Goal: Task Accomplishment & Management: Use online tool/utility

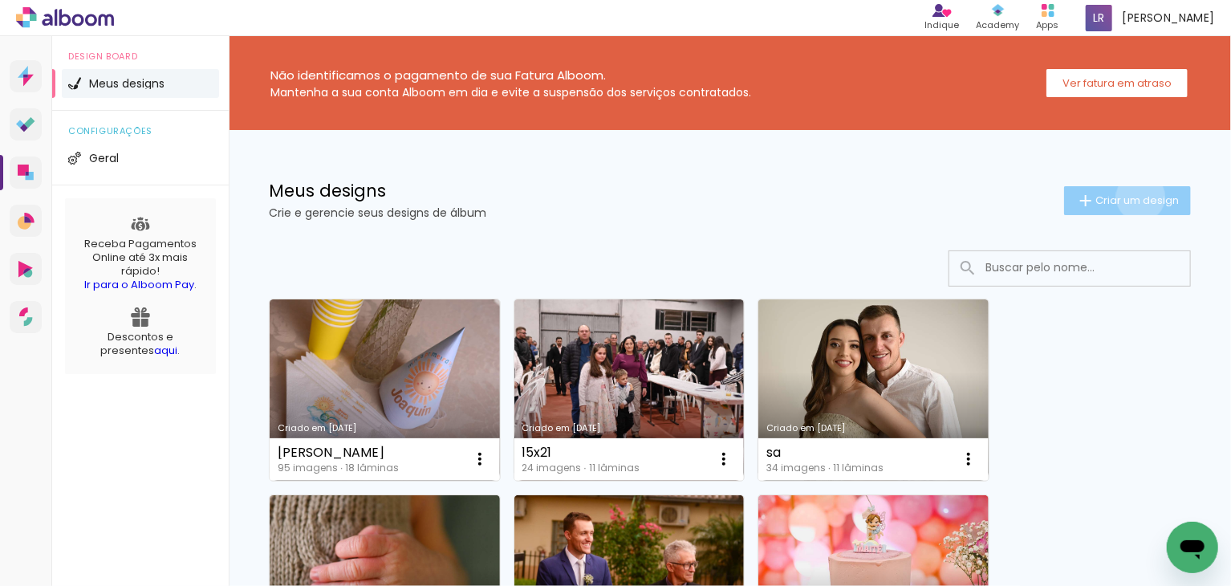
click at [1125, 197] on span "Criar um design" at bounding box center [1136, 200] width 83 height 10
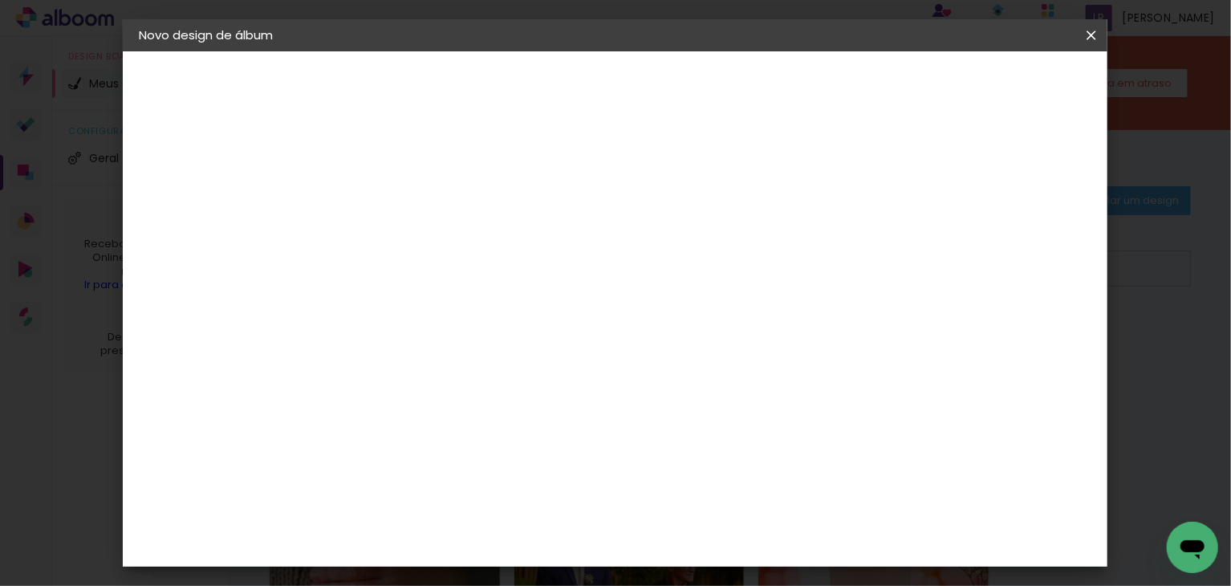
click at [401, 221] on input at bounding box center [401, 215] width 0 height 25
type input "edri"
type paper-input "edri"
click at [0, 0] on slot "Avançar" at bounding box center [0, 0] width 0 height 0
click at [702, 245] on paper-item "Tamanho Livre" at bounding box center [625, 243] width 154 height 35
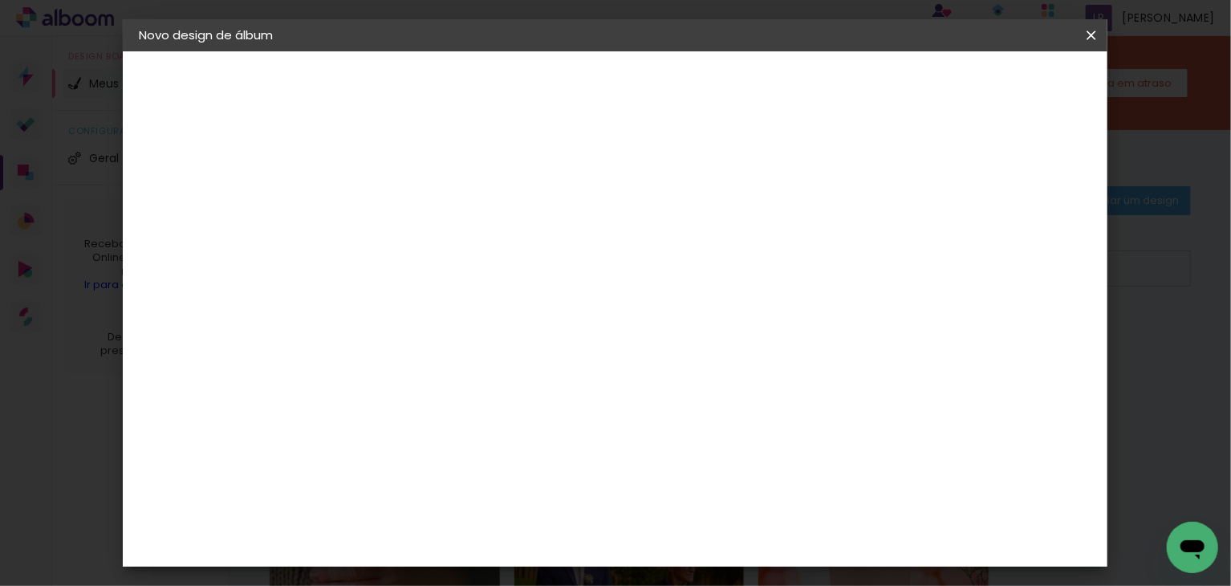
click at [702, 246] on paper-item "Tamanho Livre" at bounding box center [625, 243] width 154 height 35
click at [682, 334] on div "Sugerir uma encadernadora" at bounding box center [631, 335] width 99 height 26
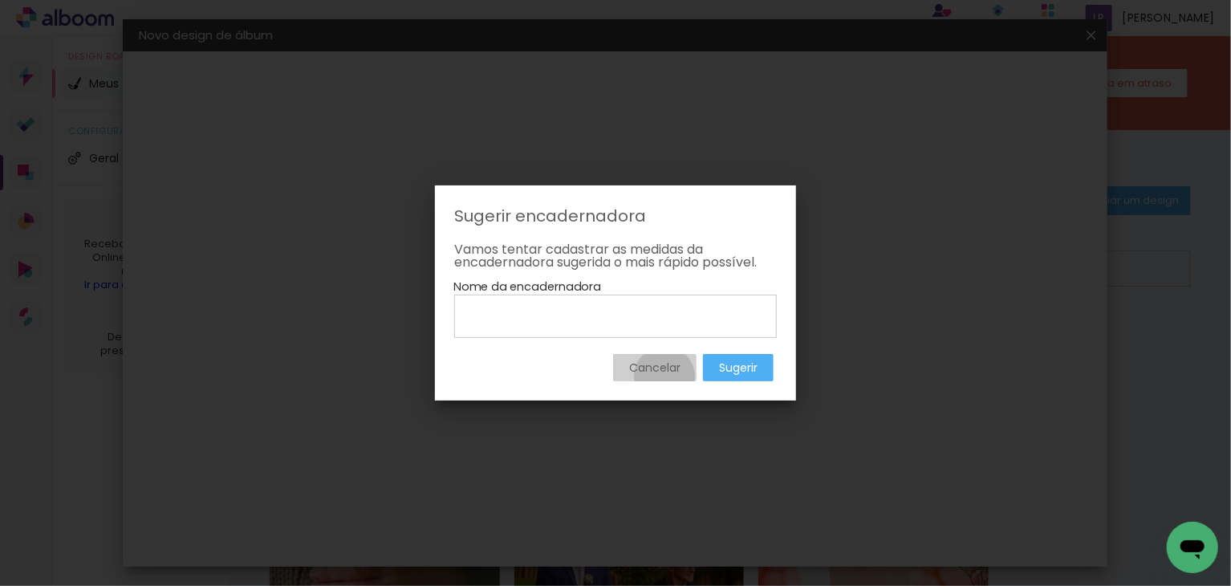
click at [663, 376] on paper-button "Cancelar" at bounding box center [654, 367] width 83 height 27
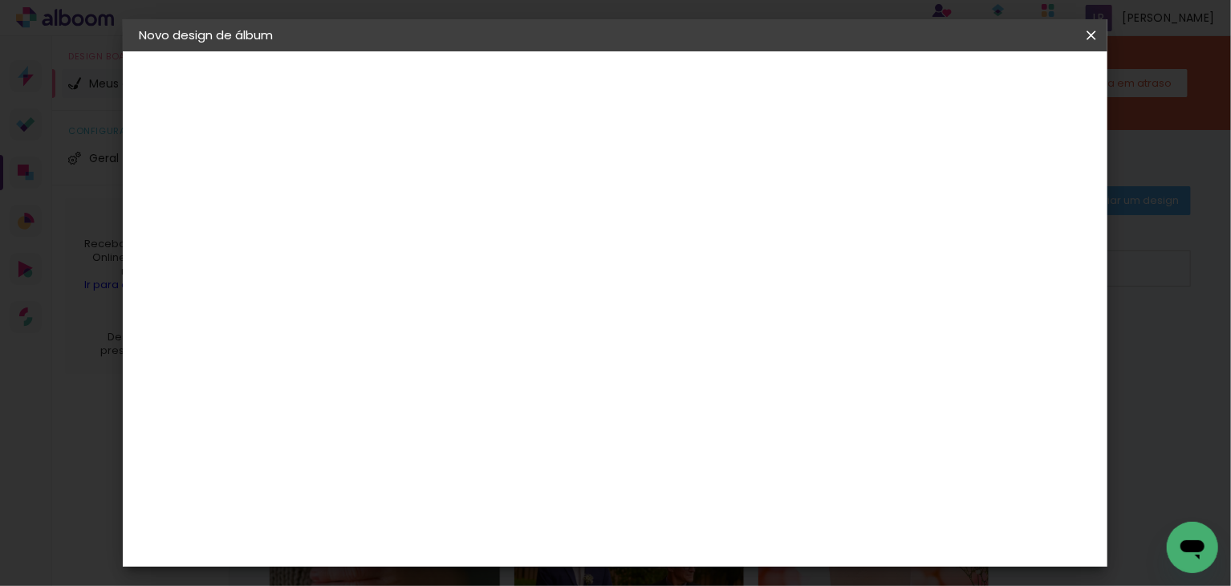
click at [0, 0] on slot "Avançar" at bounding box center [0, 0] width 0 height 0
click at [991, 79] on span "Iniciar design" at bounding box center [954, 84] width 73 height 11
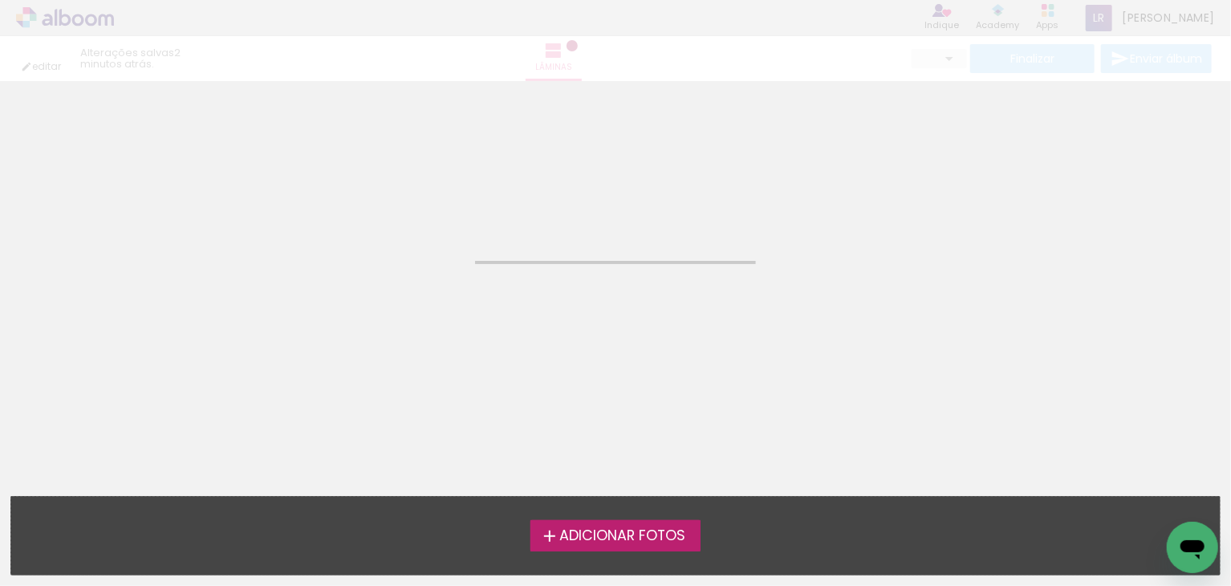
click at [563, 541] on span "Adicionar Fotos" at bounding box center [622, 536] width 126 height 14
click at [0, 0] on input "file" at bounding box center [0, 0] width 0 height 0
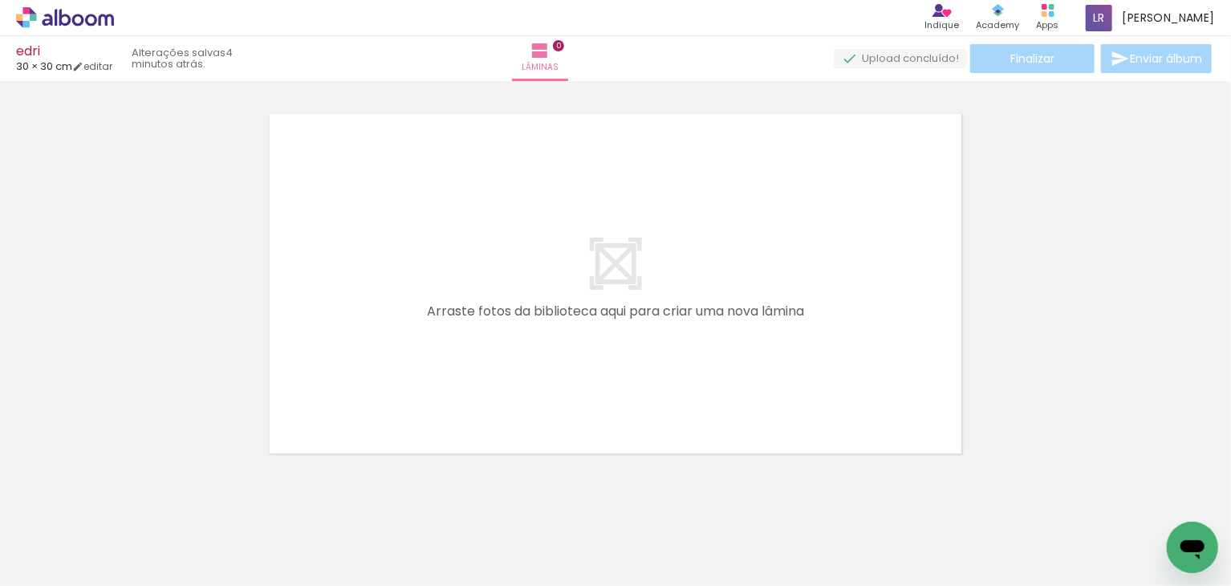
drag, startPoint x: 170, startPoint y: 501, endPoint x: 449, endPoint y: 249, distance: 376.5
click at [449, 249] on quentale-workspace at bounding box center [615, 293] width 1231 height 586
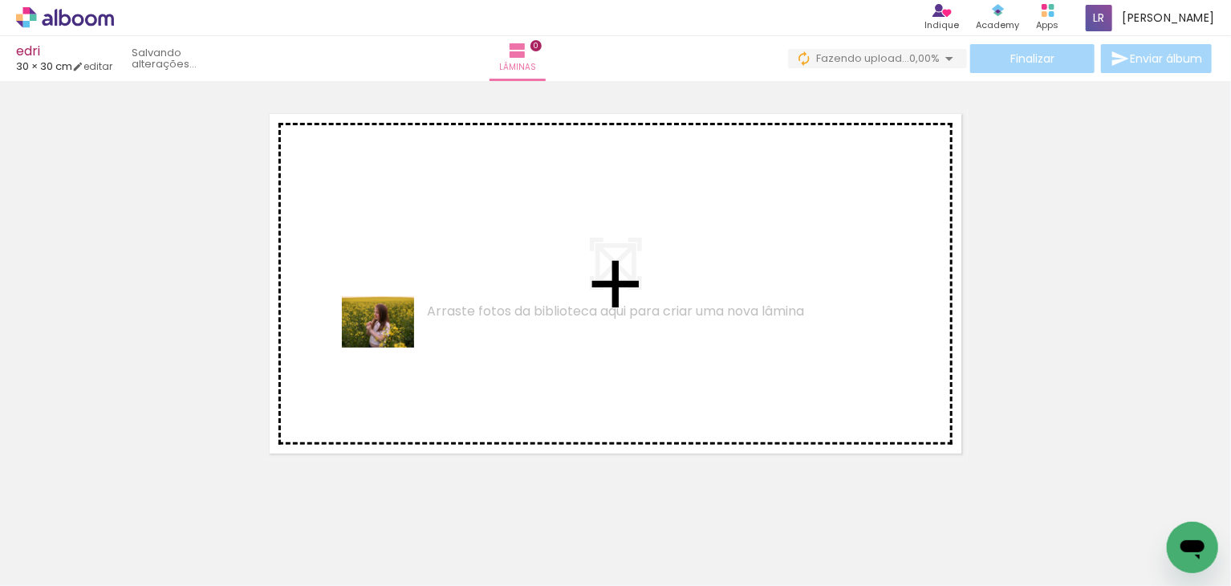
drag, startPoint x: 153, startPoint y: 543, endPoint x: 342, endPoint y: 444, distance: 213.1
click at [391, 343] on quentale-workspace at bounding box center [615, 293] width 1231 height 586
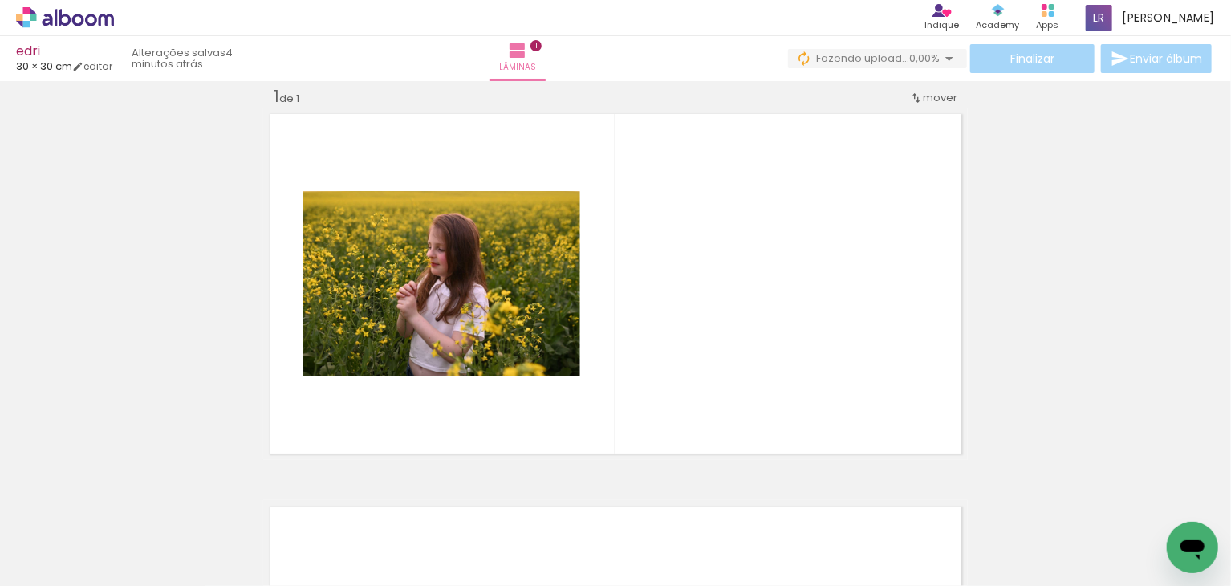
scroll to position [20, 0]
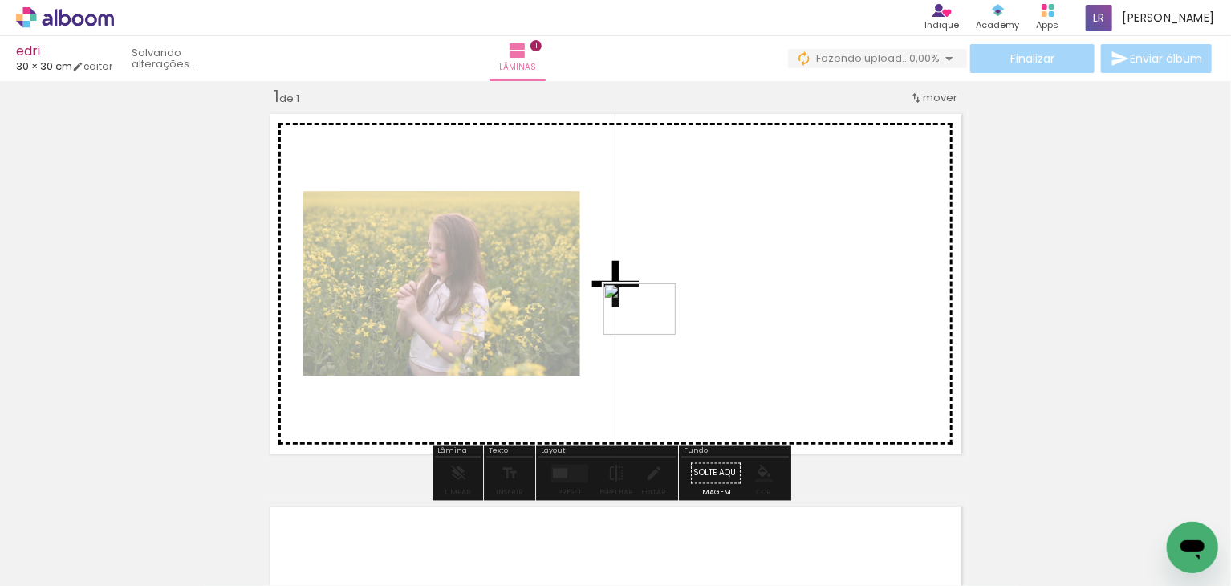
drag, startPoint x: 558, startPoint y: 387, endPoint x: 651, endPoint y: 331, distance: 109.0
click at [651, 331] on quentale-workspace at bounding box center [615, 293] width 1231 height 586
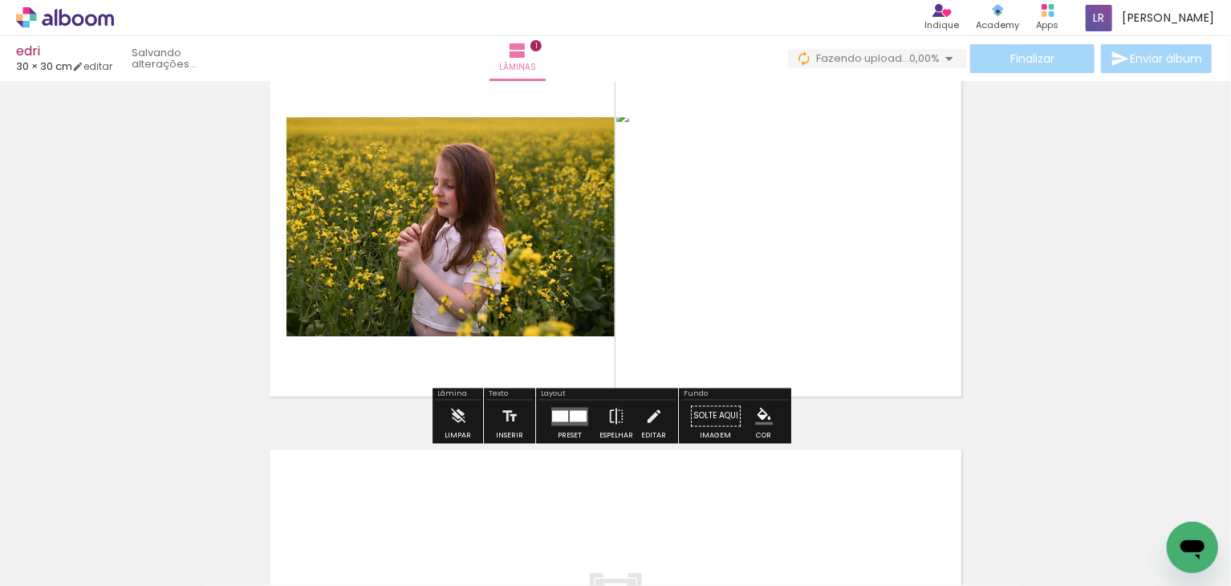
scroll to position [100, 0]
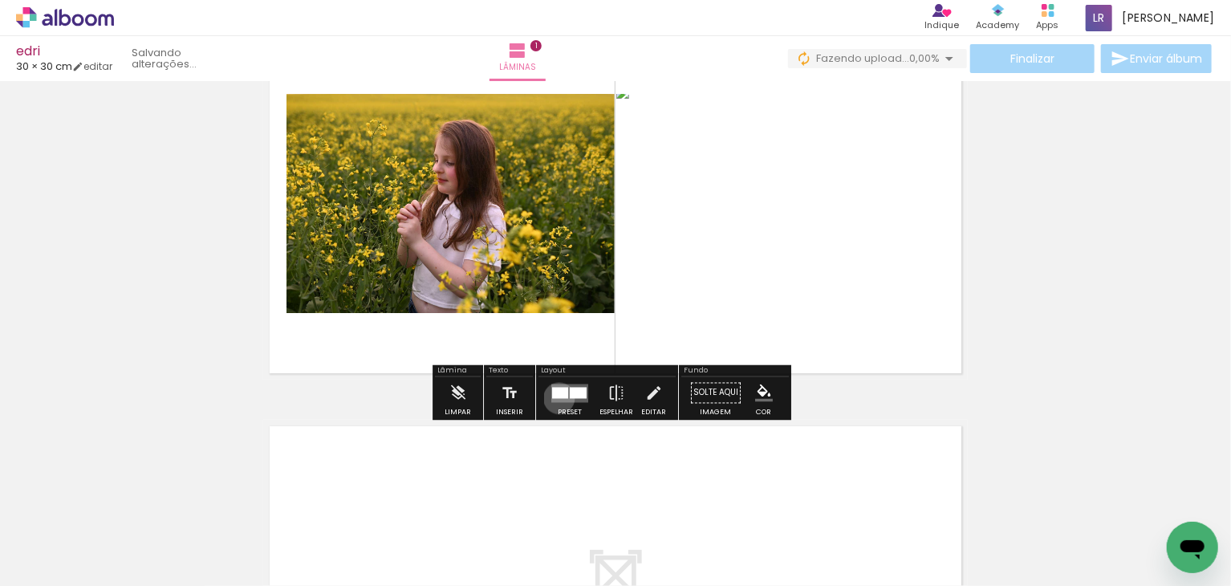
click at [555, 397] on quentale-layouter at bounding box center [569, 392] width 37 height 18
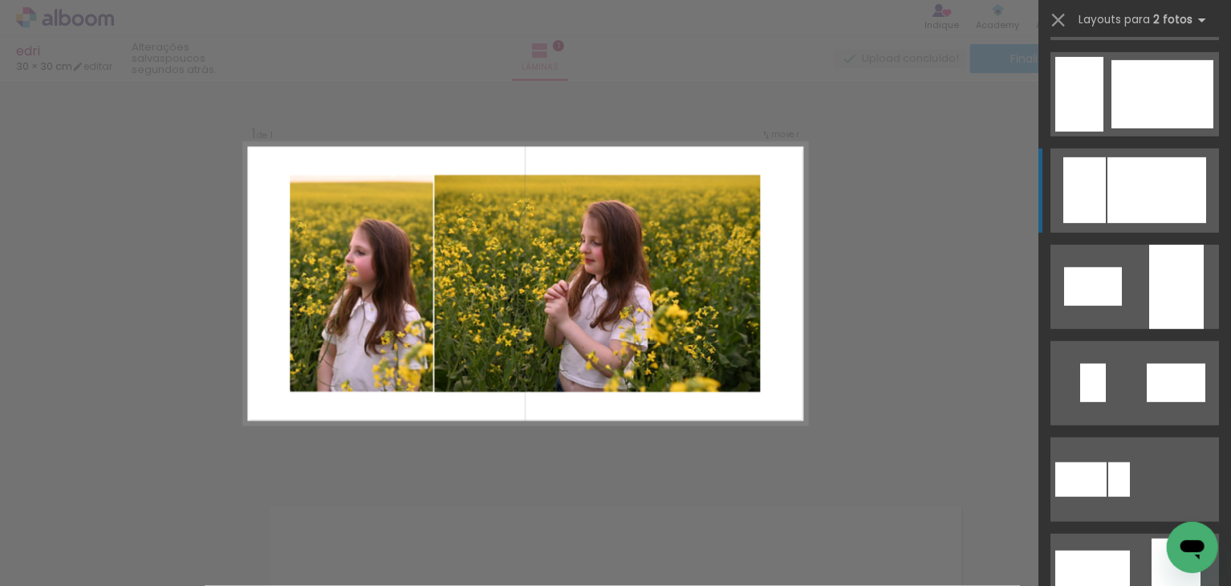
scroll to position [3382, 0]
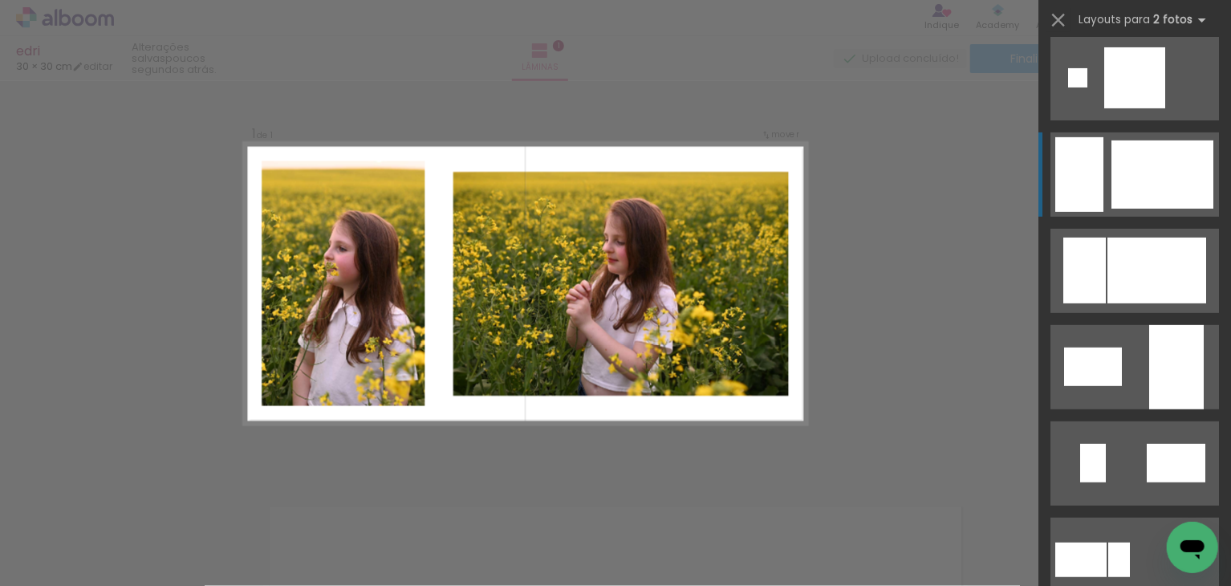
click at [1111, 167] on div at bounding box center [1162, 174] width 102 height 68
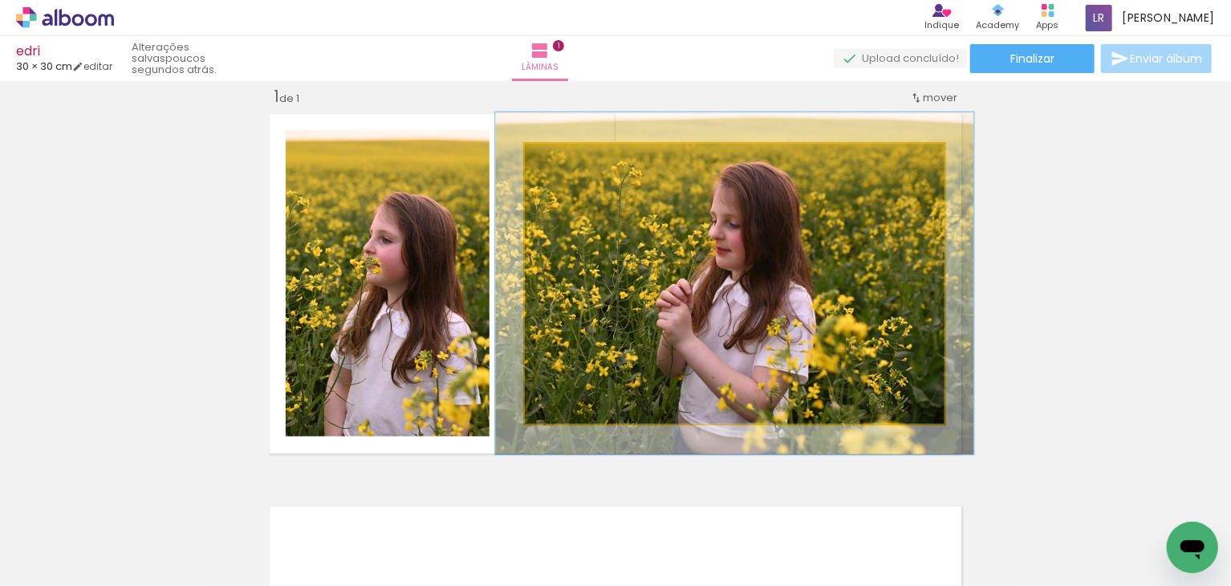
type paper-slider "113"
click at [569, 159] on div at bounding box center [571, 161] width 26 height 26
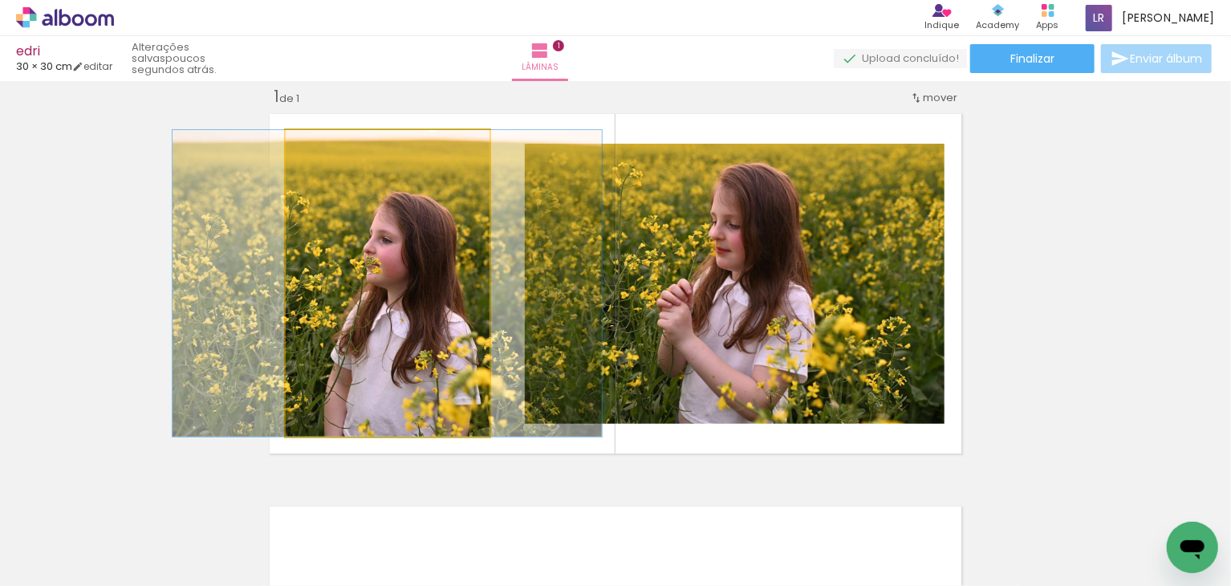
click at [426, 259] on quentale-photo at bounding box center [388, 283] width 204 height 306
drag, startPoint x: 318, startPoint y: 147, endPoint x: 305, endPoint y: 146, distance: 13.7
type paper-slider "100"
click at [310, 146] on div at bounding box center [323, 147] width 26 height 26
click at [316, 149] on div at bounding box center [323, 147] width 14 height 14
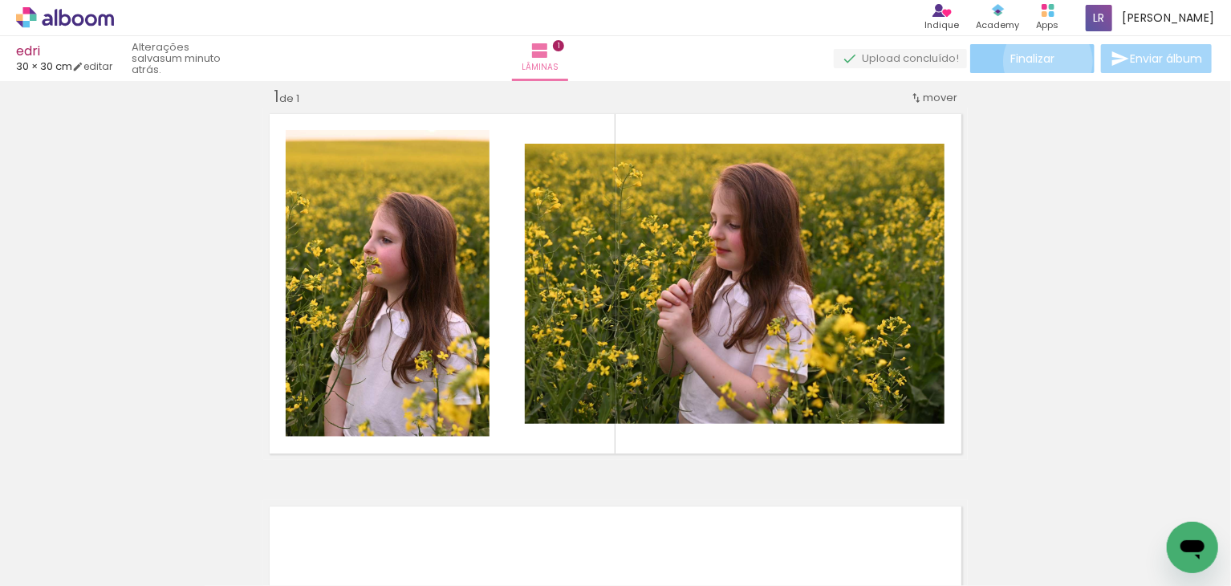
click at [1042, 61] on span "Finalizar" at bounding box center [1032, 58] width 44 height 11
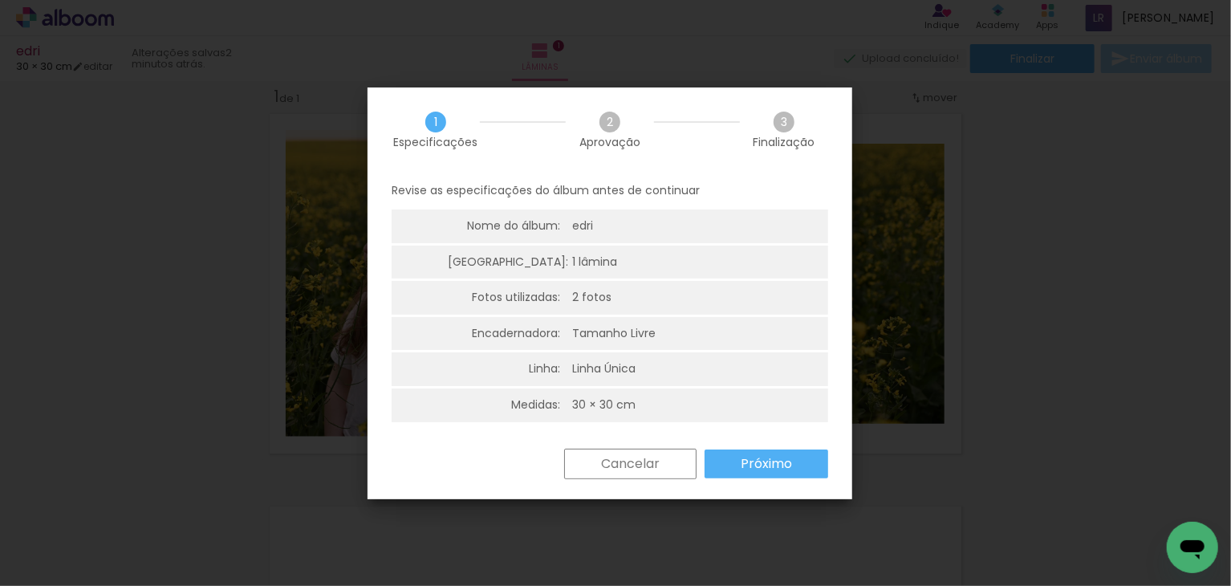
click at [1021, 105] on iron-overlay-backdrop at bounding box center [615, 293] width 1231 height 586
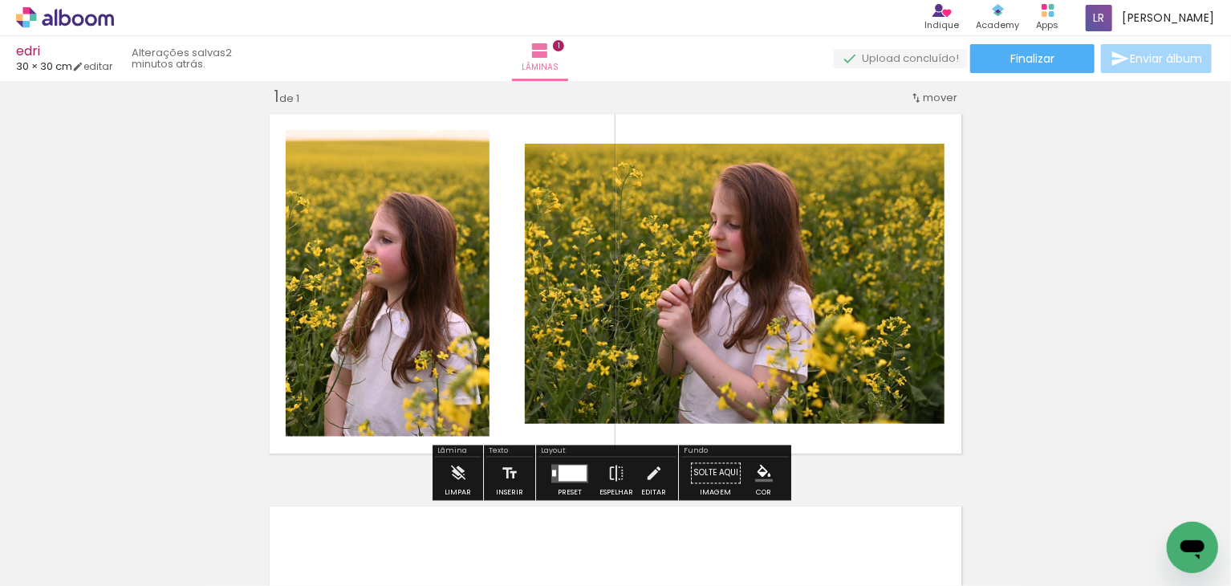
click at [882, 56] on quentale-upload-monitor at bounding box center [899, 59] width 133 height 20
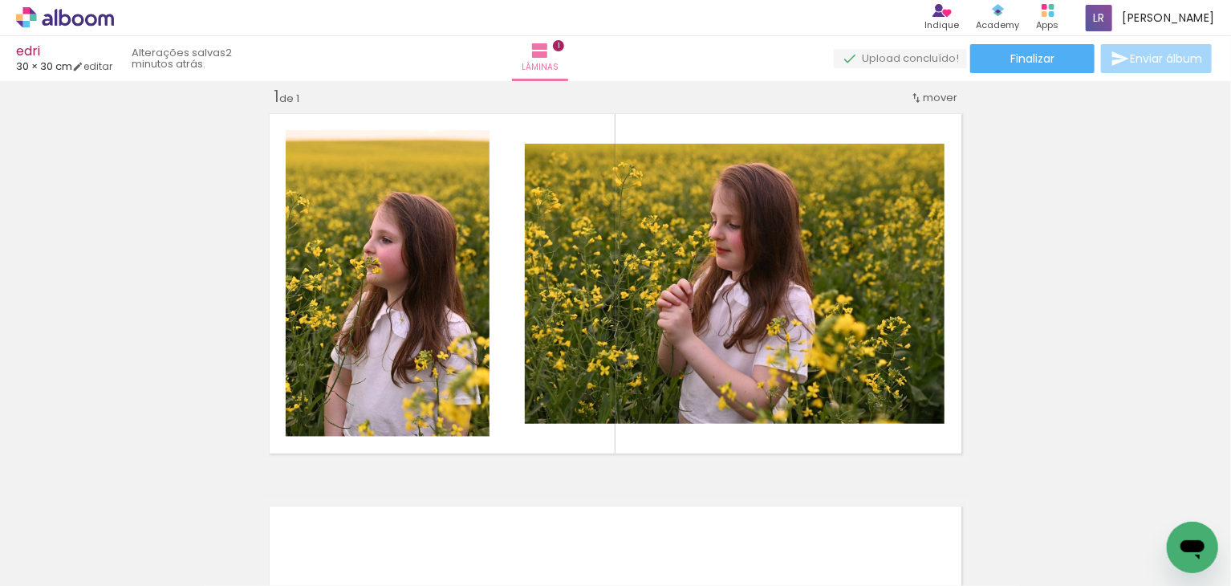
click at [1198, 201] on div "Inserir lâmina 1 de 1" at bounding box center [615, 459] width 1231 height 785
click at [992, 55] on paper-button "Finalizar" at bounding box center [1032, 58] width 124 height 29
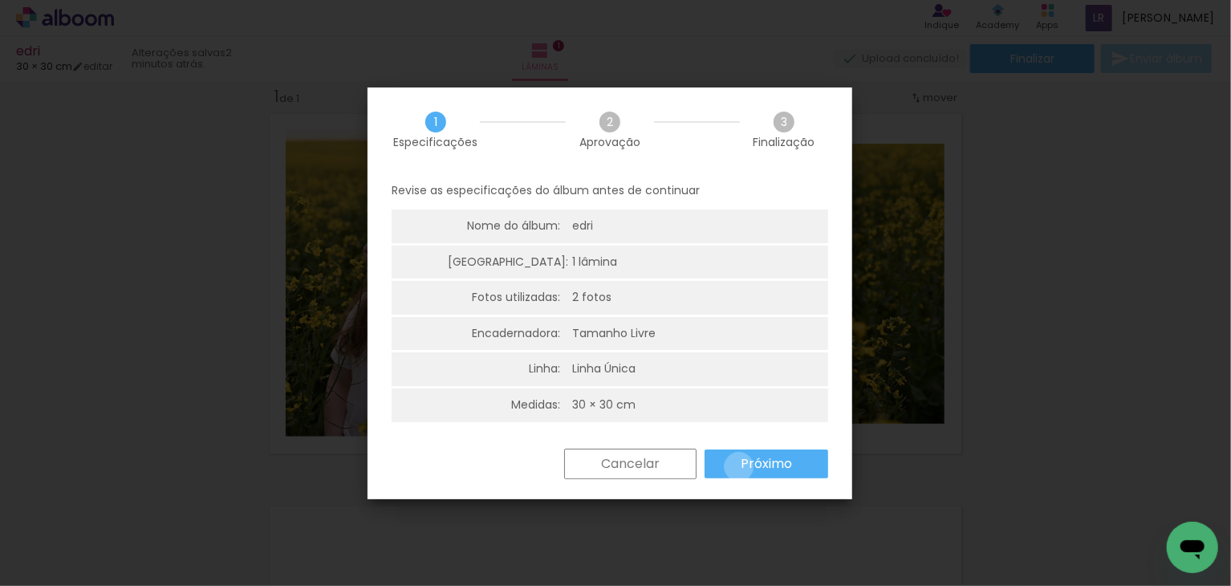
click at [738, 466] on paper-button "Próximo" at bounding box center [766, 463] width 124 height 29
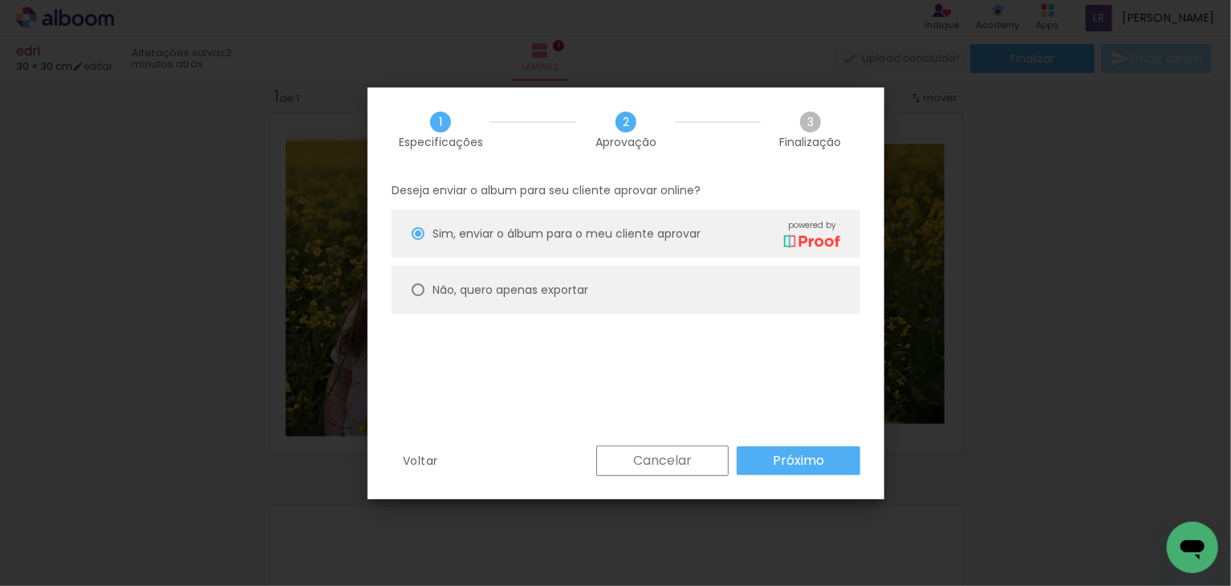
click at [0, 0] on slot "Não, quero apenas exportar" at bounding box center [0, 0] width 0 height 0
type paper-radio-button "on"
click at [760, 453] on paper-button "Próximo" at bounding box center [798, 460] width 124 height 29
type input "Alta, 300 DPI"
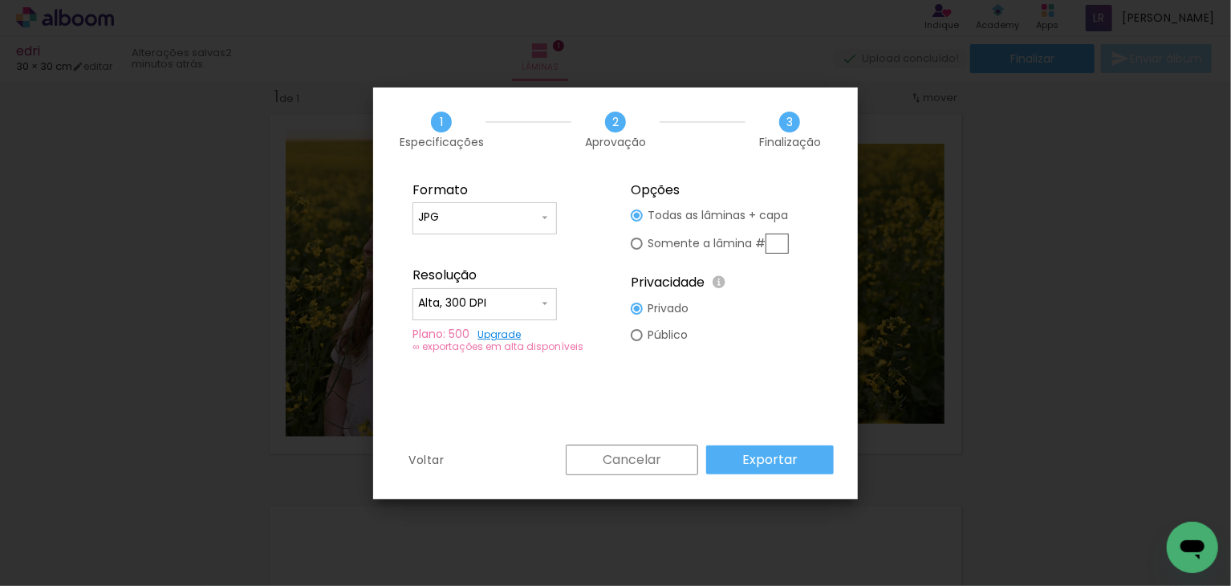
click at [0, 0] on slot "Exportar" at bounding box center [0, 0] width 0 height 0
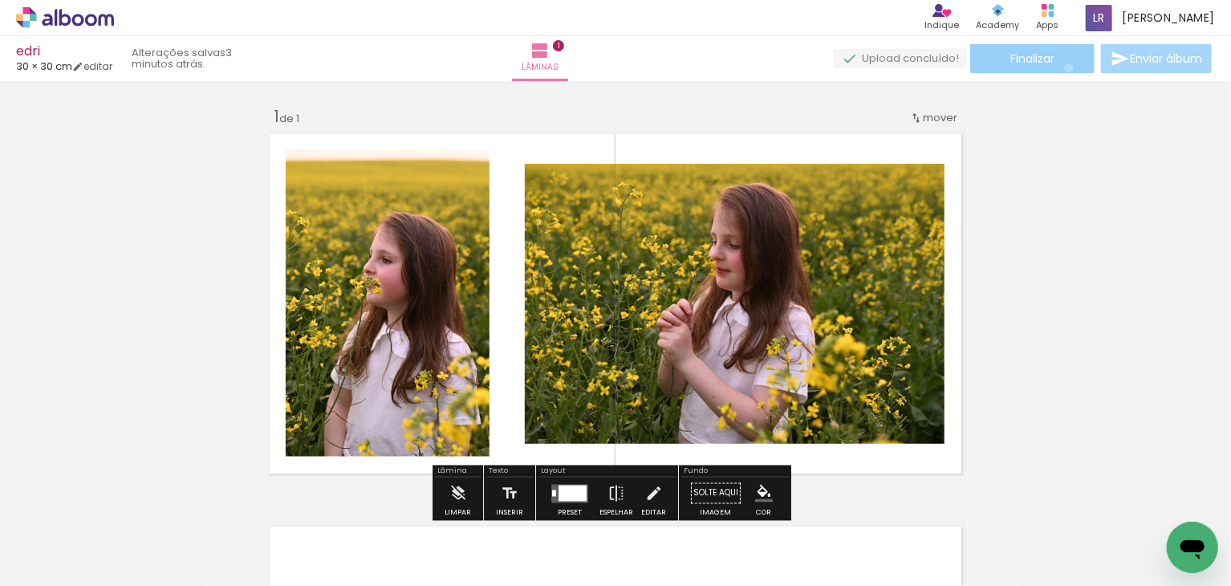
click at [1063, 67] on paper-button "Finalizar" at bounding box center [1032, 58] width 124 height 29
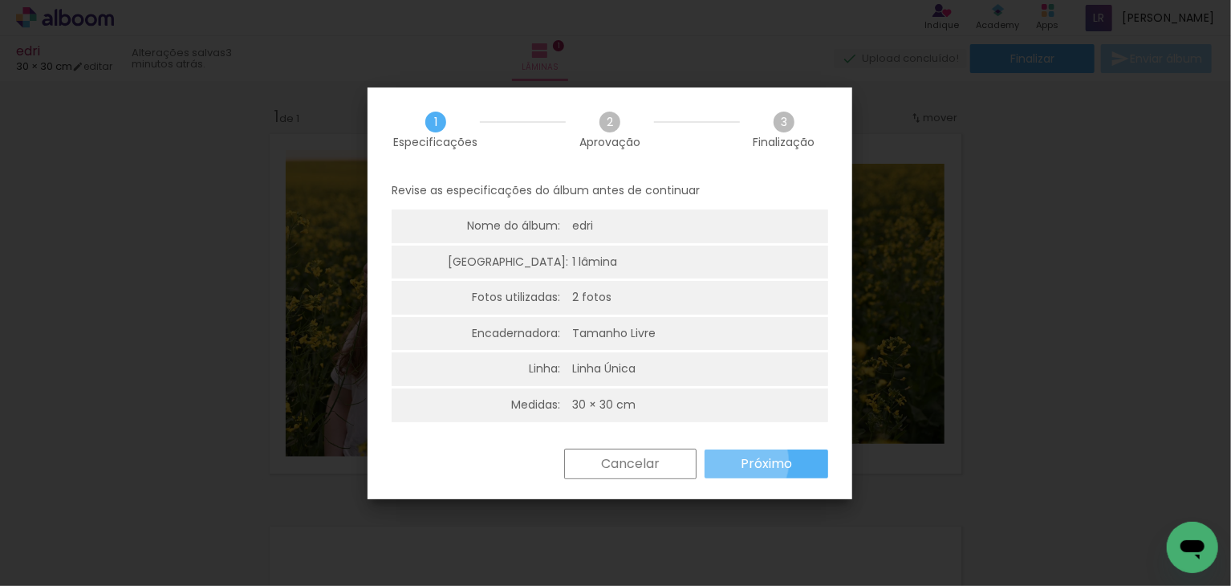
click at [738, 461] on paper-button "Próximo" at bounding box center [766, 463] width 124 height 29
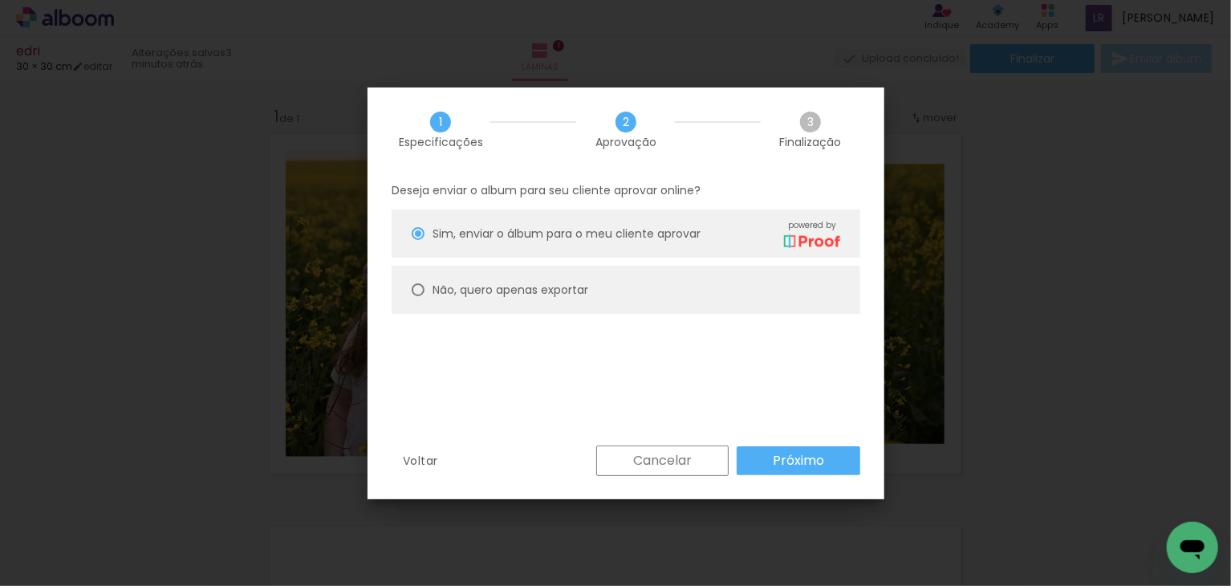
click at [0, 0] on slot "Não, quero apenas exportar" at bounding box center [0, 0] width 0 height 0
type paper-radio-button "on"
click at [760, 465] on paper-button "Próximo" at bounding box center [798, 460] width 124 height 29
type input "Alta, 300 DPI"
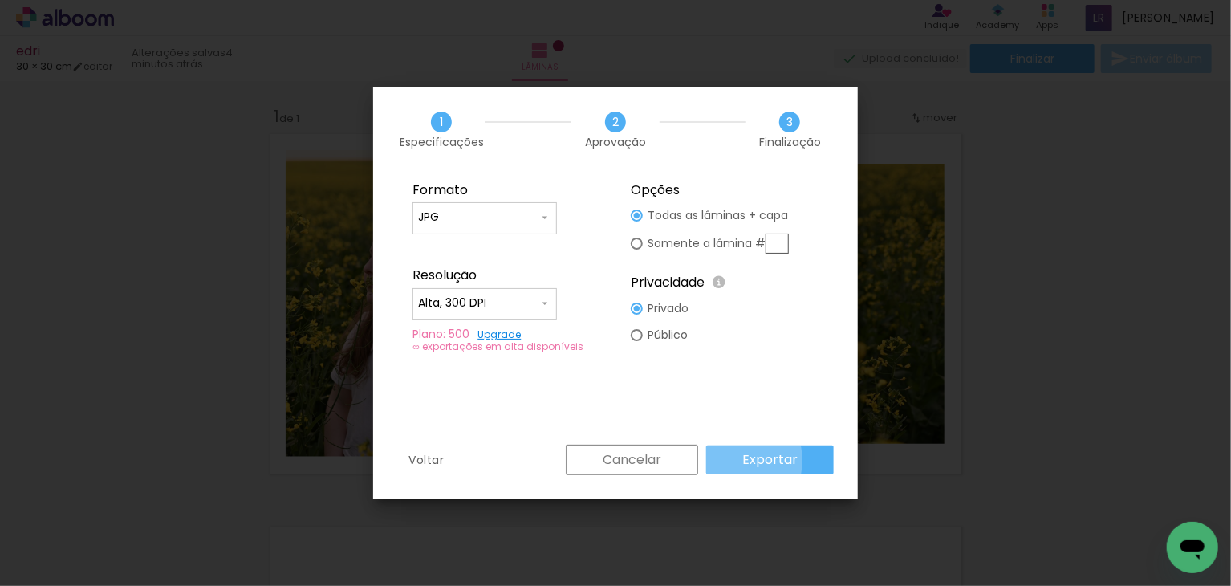
click at [739, 460] on paper-button "Exportar" at bounding box center [770, 459] width 128 height 29
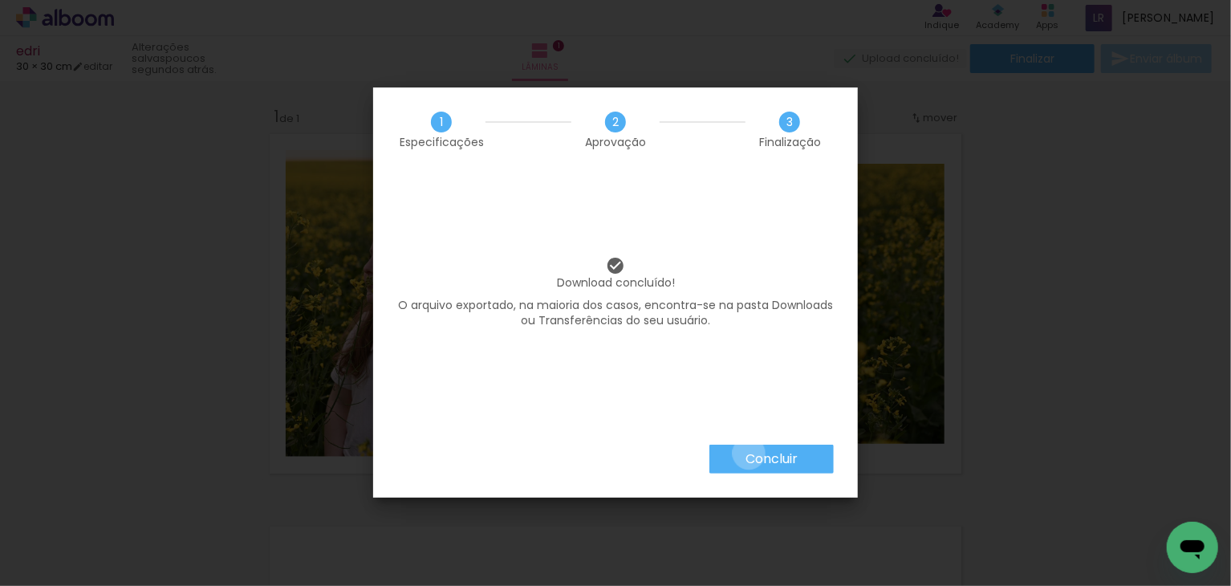
click at [0, 0] on slot "Concluir" at bounding box center [0, 0] width 0 height 0
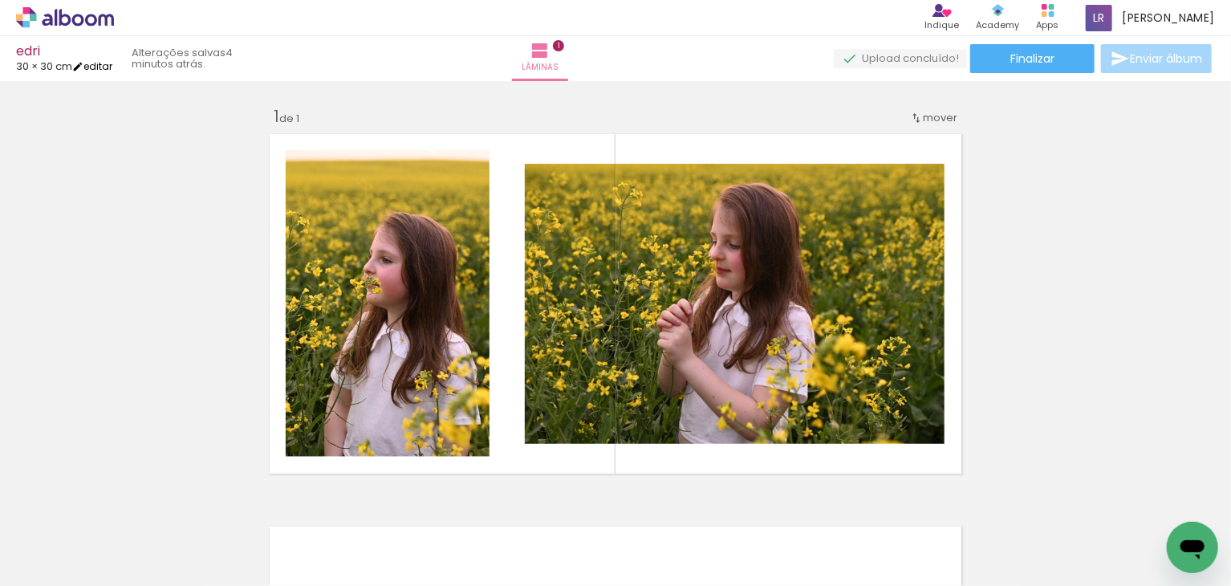
click at [83, 62] on iron-icon at bounding box center [77, 66] width 11 height 11
type input "30"
type input "60"
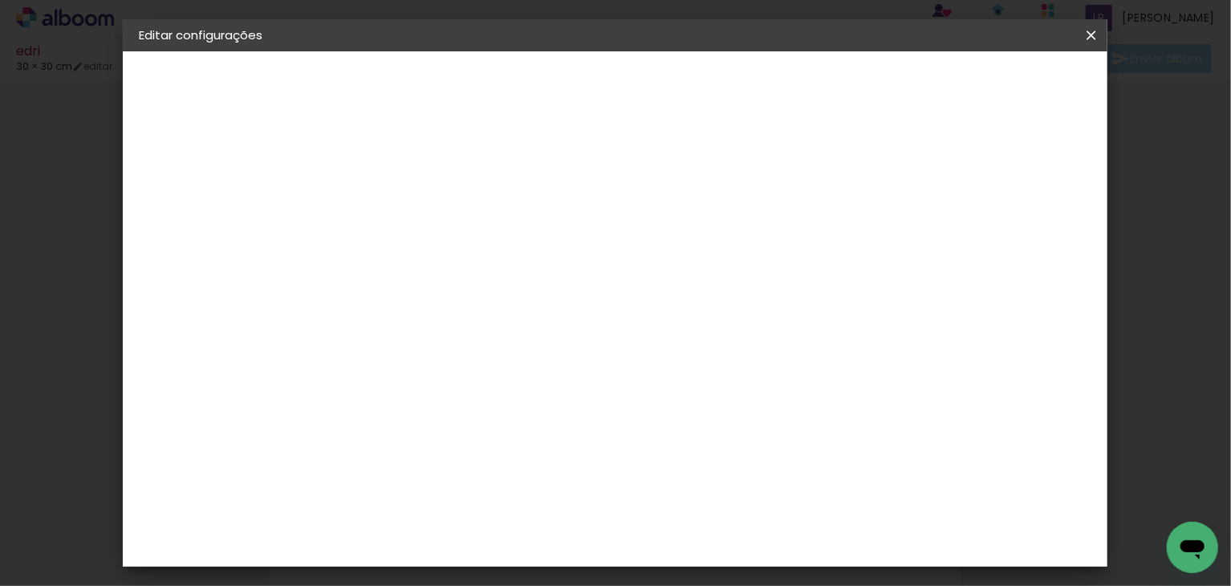
click at [167, 205] on paper-button "Tamanho livre" at bounding box center [227, 198] width 176 height 32
click at [0, 0] on slot "Tamanho Livre" at bounding box center [0, 0] width 0 height 0
click at [206, 165] on div "2. Especificações" at bounding box center [227, 164] width 176 height 19
click at [0, 0] on slot "Voltar" at bounding box center [0, 0] width 0 height 0
click at [0, 0] on slot "Avançar" at bounding box center [0, 0] width 0 height 0
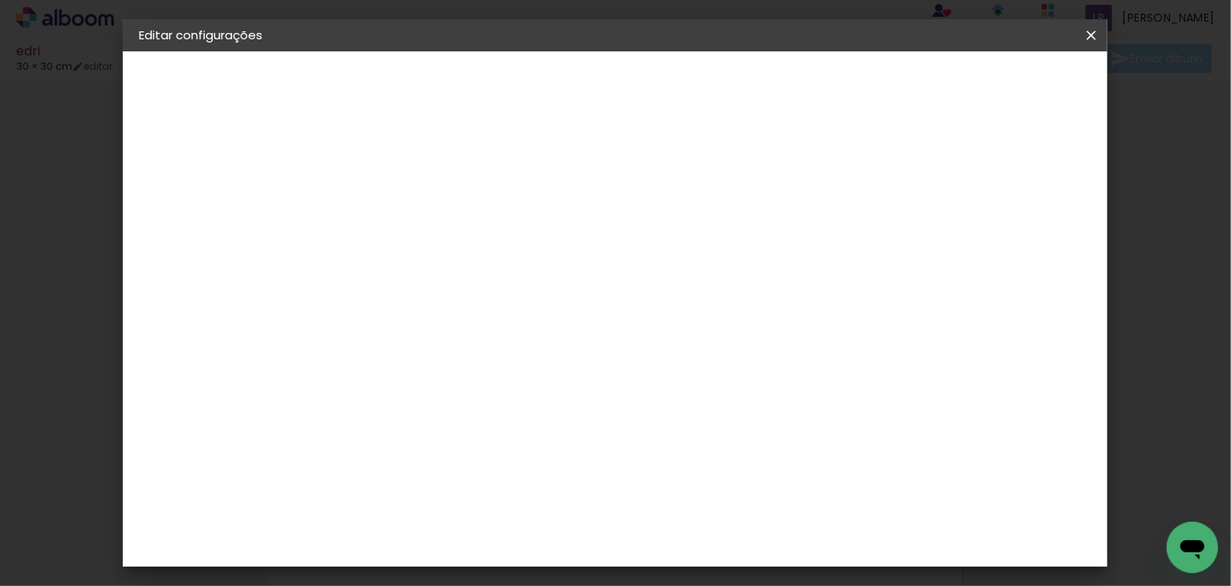
click at [701, 87] on div "Voltar Avançar" at bounding box center [621, 84] width 160 height 27
click at [701, 89] on div "Voltar Avançar" at bounding box center [621, 84] width 160 height 27
click at [178, 237] on iron-pages "Modelo Escolhendo modelo... Tamanho livre" at bounding box center [227, 234] width 176 height 32
click at [475, 363] on paper-item "Grupo Foto Sul" at bounding box center [441, 390] width 173 height 55
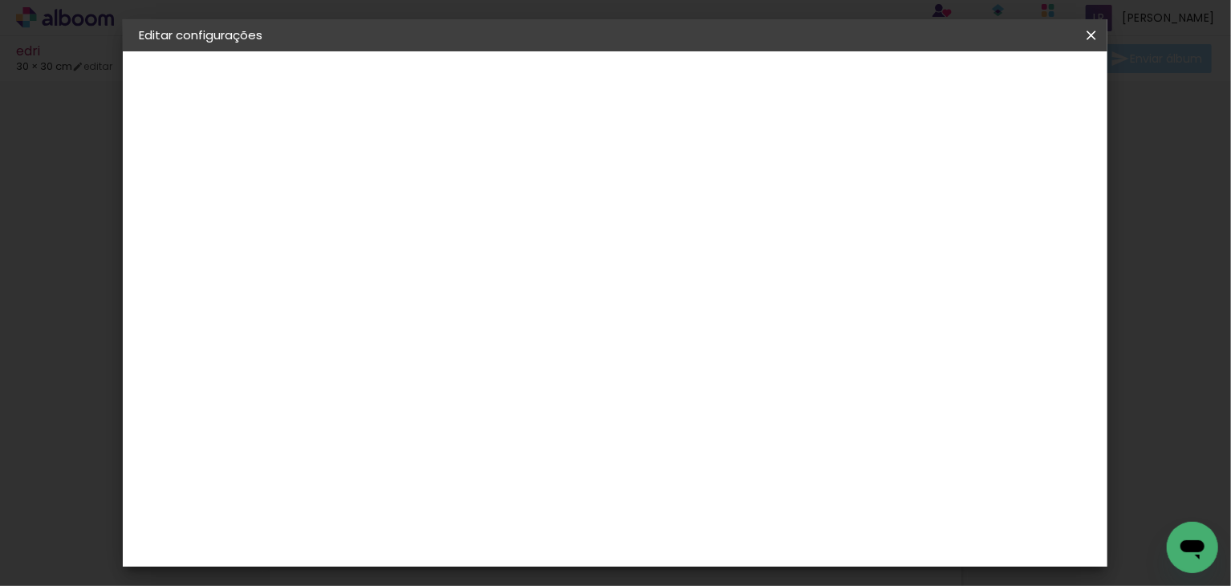
scroll to position [0, 0]
click at [702, 253] on paper-item "Tamanho Livre" at bounding box center [625, 243] width 154 height 35
click at [0, 0] on slot "Avançar" at bounding box center [0, 0] width 0 height 0
click at [603, 241] on span "30" at bounding box center [603, 251] width 26 height 24
drag, startPoint x: 601, startPoint y: 250, endPoint x: 412, endPoint y: 382, distance: 229.9
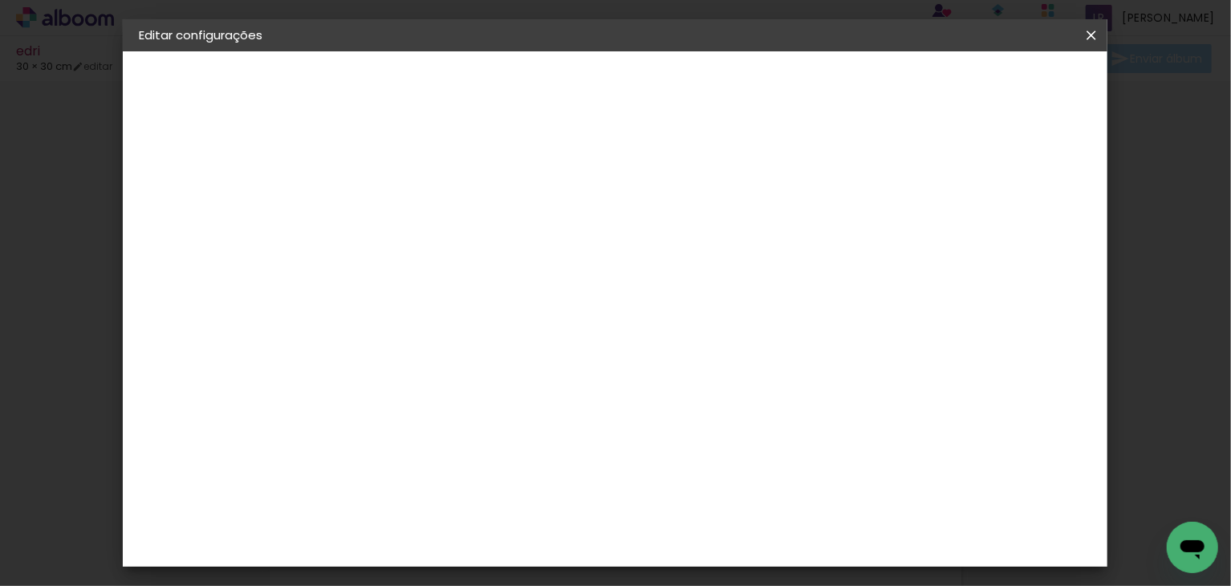
click at [595, 254] on span "30" at bounding box center [603, 251] width 26 height 24
click at [449, 411] on div at bounding box center [445, 412] width 61 height 2
drag, startPoint x: 448, startPoint y: 396, endPoint x: 432, endPoint y: 396, distance: 16.0
click at [432, 396] on input "30" at bounding box center [436, 399] width 42 height 24
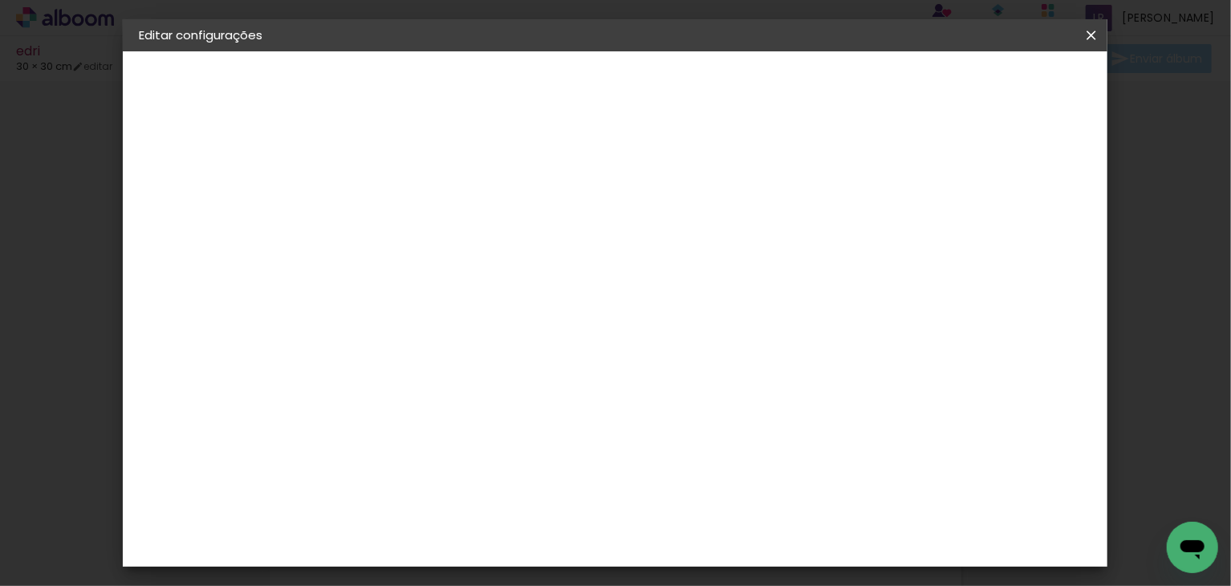
drag, startPoint x: 454, startPoint y: 248, endPoint x: 432, endPoint y: 248, distance: 21.7
click at [432, 248] on input "30" at bounding box center [436, 249] width 42 height 24
type input "21"
type paper-input "21"
drag, startPoint x: 721, startPoint y: 552, endPoint x: 698, endPoint y: 552, distance: 23.3
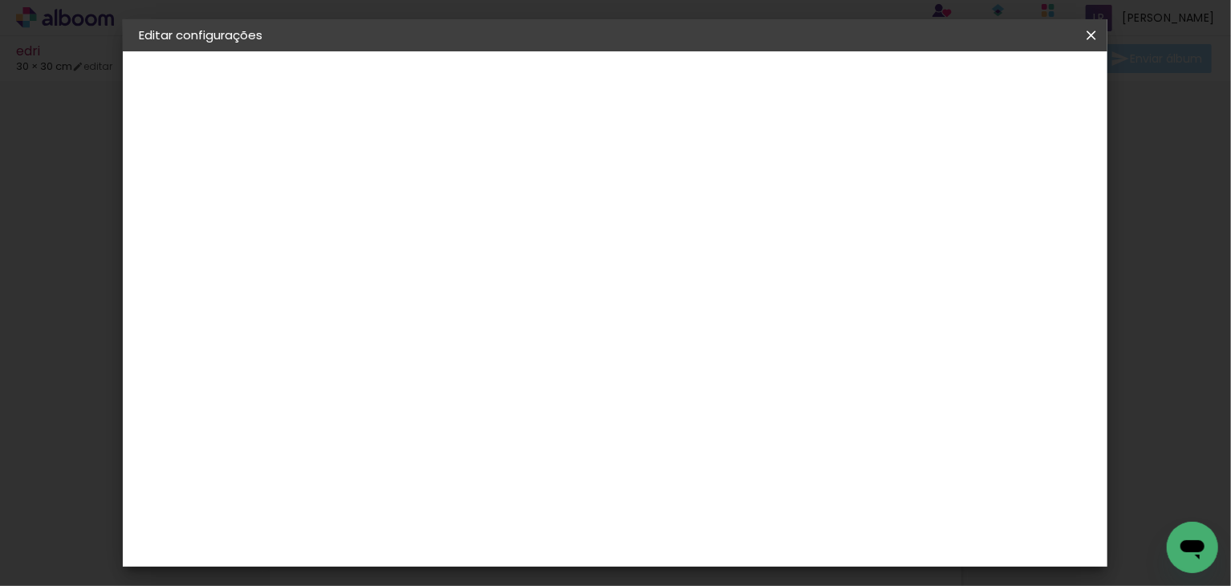
click at [698, 552] on input "60" at bounding box center [704, 555] width 42 height 24
type input "15"
type paper-input "15"
drag, startPoint x: 585, startPoint y: 402, endPoint x: 545, endPoint y: 404, distance: 39.4
click at [545, 404] on input "21" at bounding box center [565, 399] width 42 height 24
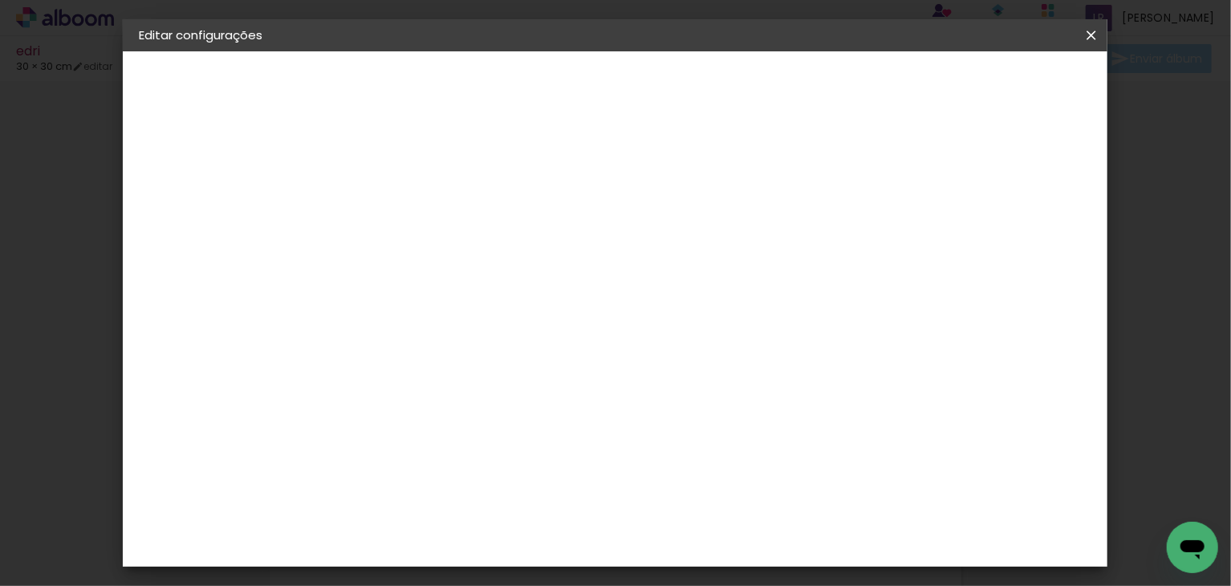
type input "15"
type paper-input "15"
drag, startPoint x: 723, startPoint y: 550, endPoint x: 694, endPoint y: 551, distance: 28.9
click at [694, 551] on input "15" at bounding box center [704, 556] width 42 height 24
type input "21"
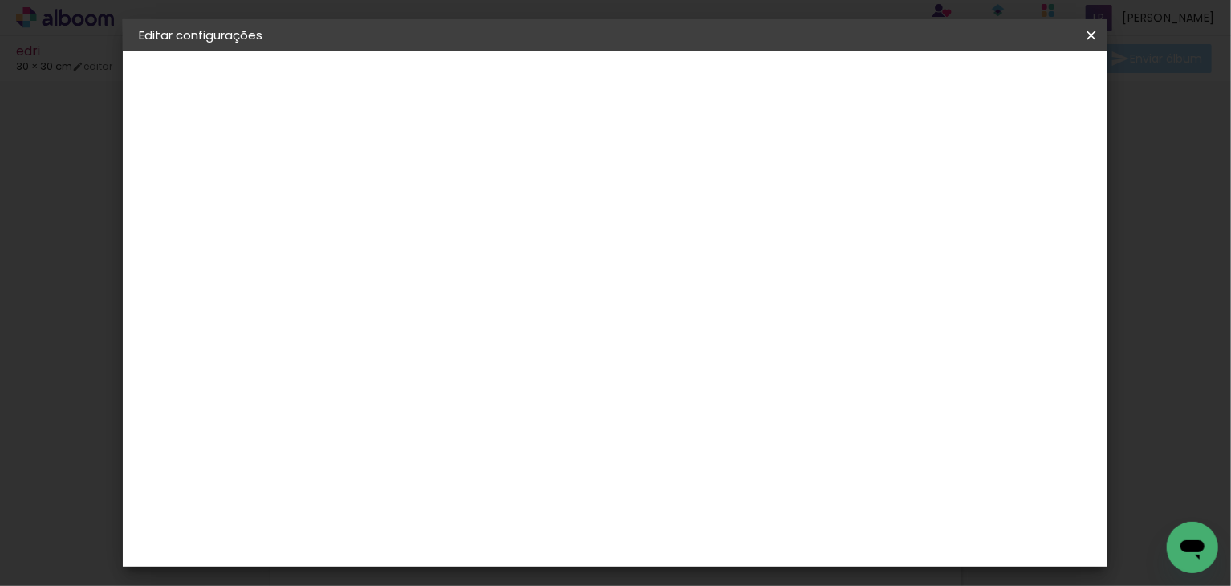
type paper-input "21"
click at [700, 84] on span "Salvar configurações" at bounding box center [659, 90] width 82 height 22
click at [0, 0] on slot "Voltar" at bounding box center [0, 0] width 0 height 0
click at [0, 0] on slot "Tamanho Livre" at bounding box center [0, 0] width 0 height 0
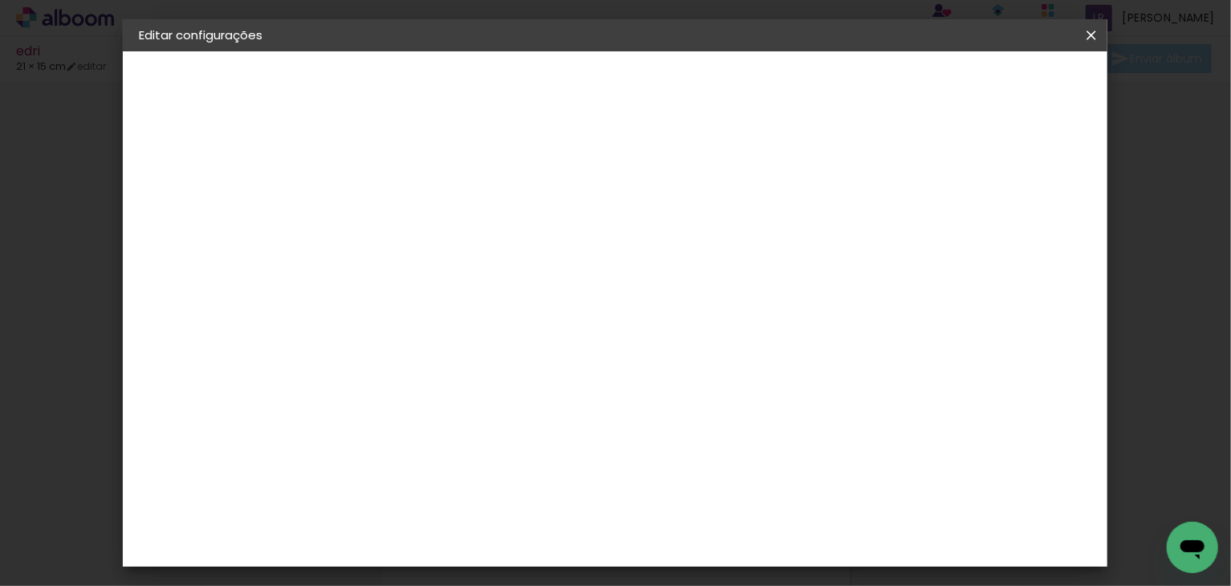
click at [0, 0] on slot "Avançar" at bounding box center [0, 0] width 0 height 0
click at [700, 85] on span "Salvar configurações" at bounding box center [659, 90] width 82 height 22
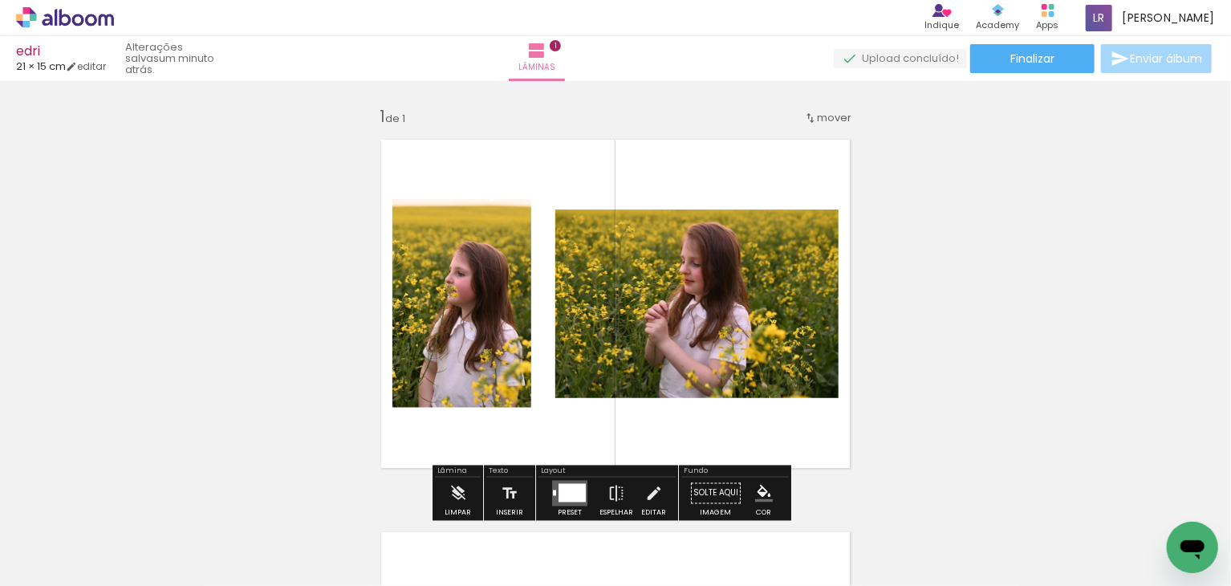
scroll to position [80, 0]
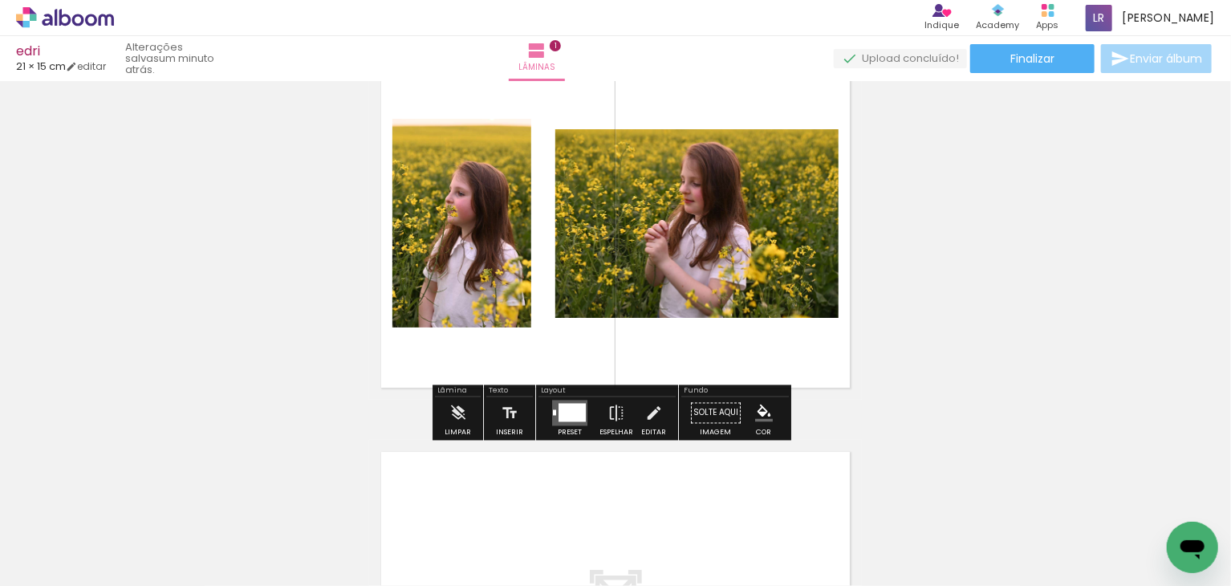
click at [574, 410] on div at bounding box center [571, 413] width 27 height 18
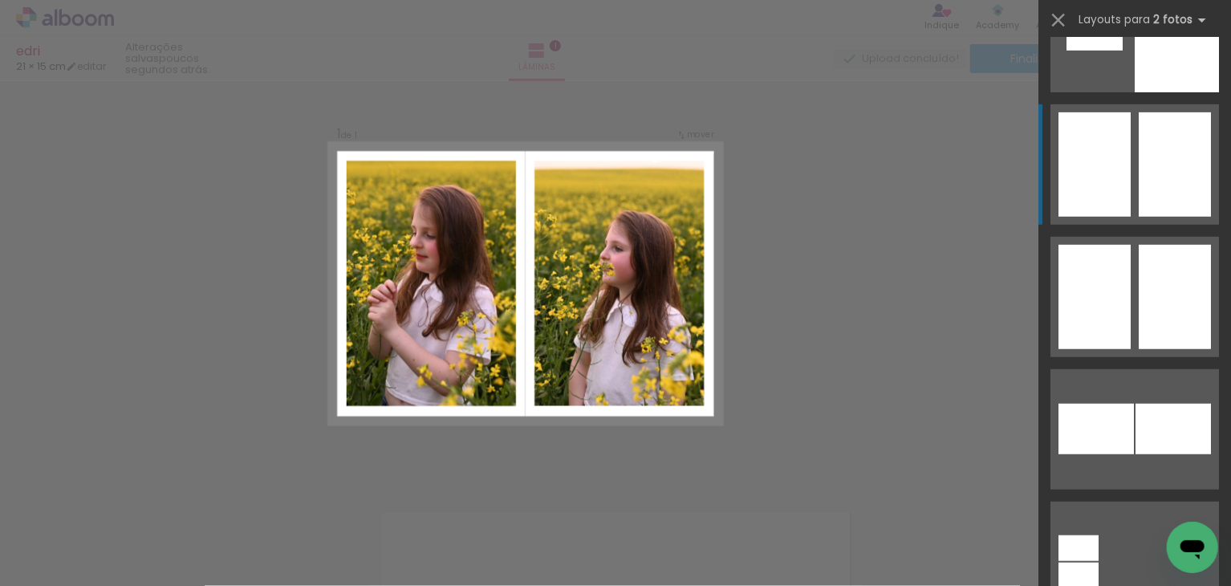
scroll to position [314, 0]
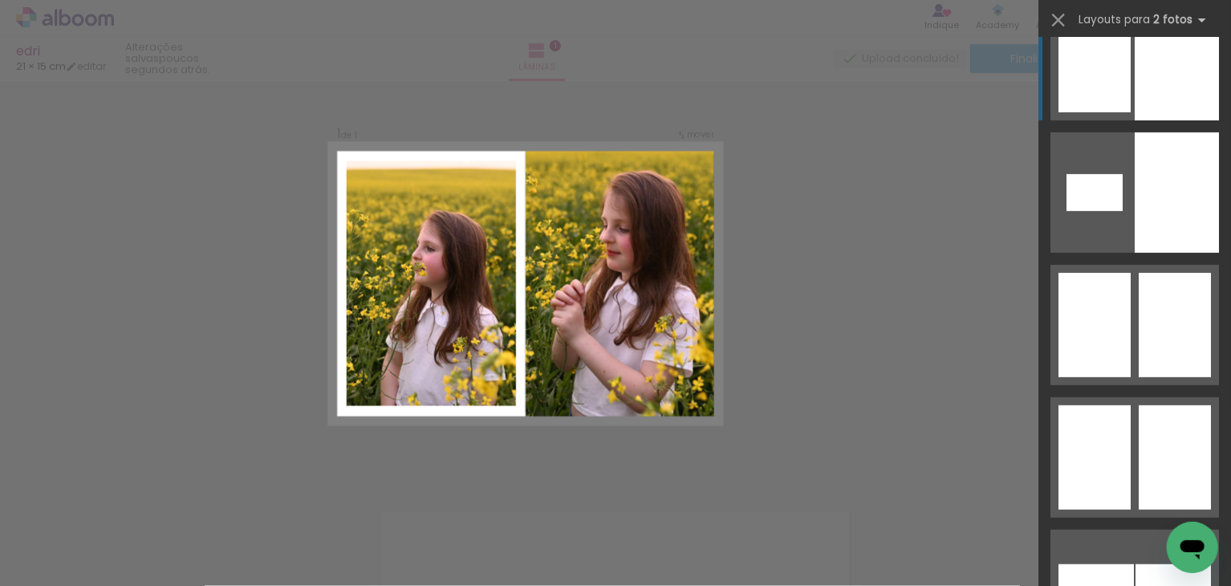
click at [1142, 100] on div at bounding box center [1176, 60] width 84 height 120
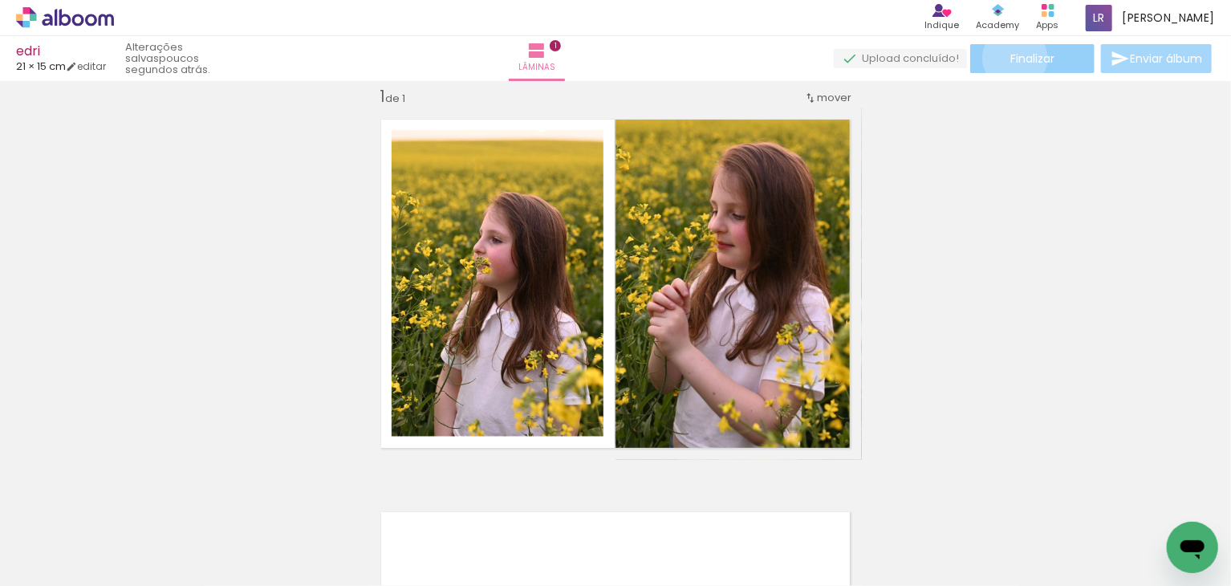
click at [1010, 58] on span "Finalizar" at bounding box center [1032, 58] width 44 height 11
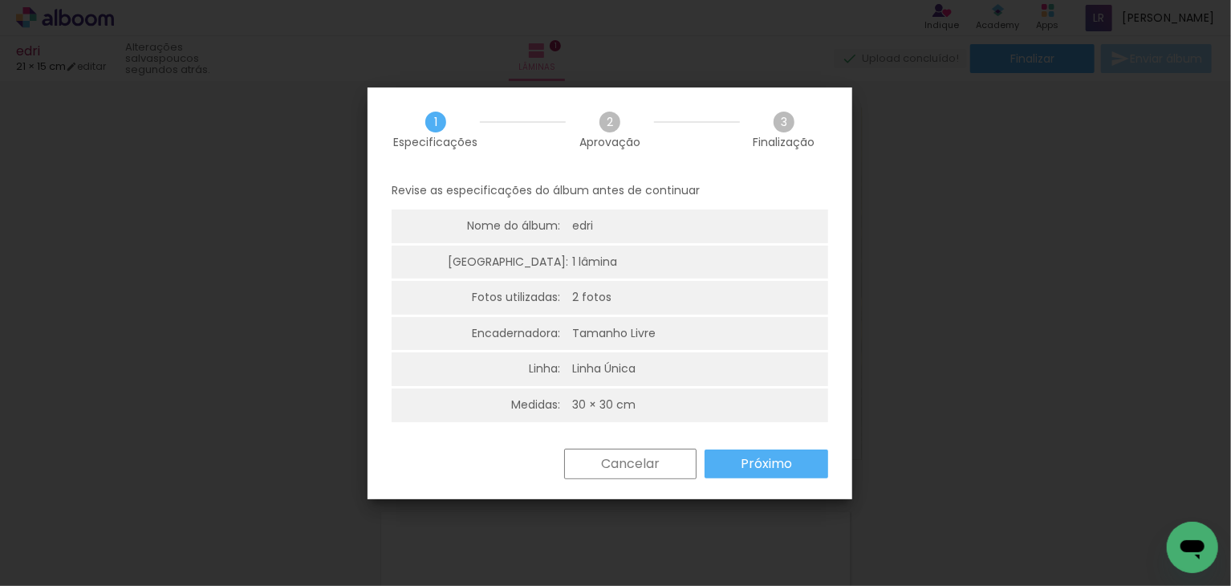
click at [0, 0] on slot "Próximo" at bounding box center [0, 0] width 0 height 0
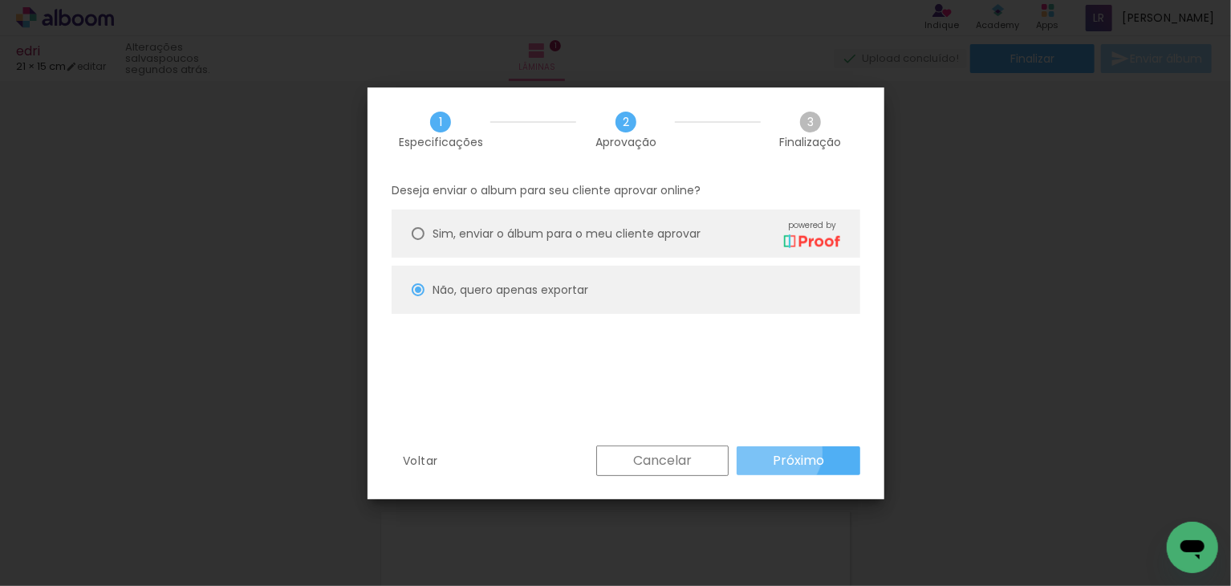
click at [0, 0] on slot "Próximo" at bounding box center [0, 0] width 0 height 0
type input "Alta, 300 DPI"
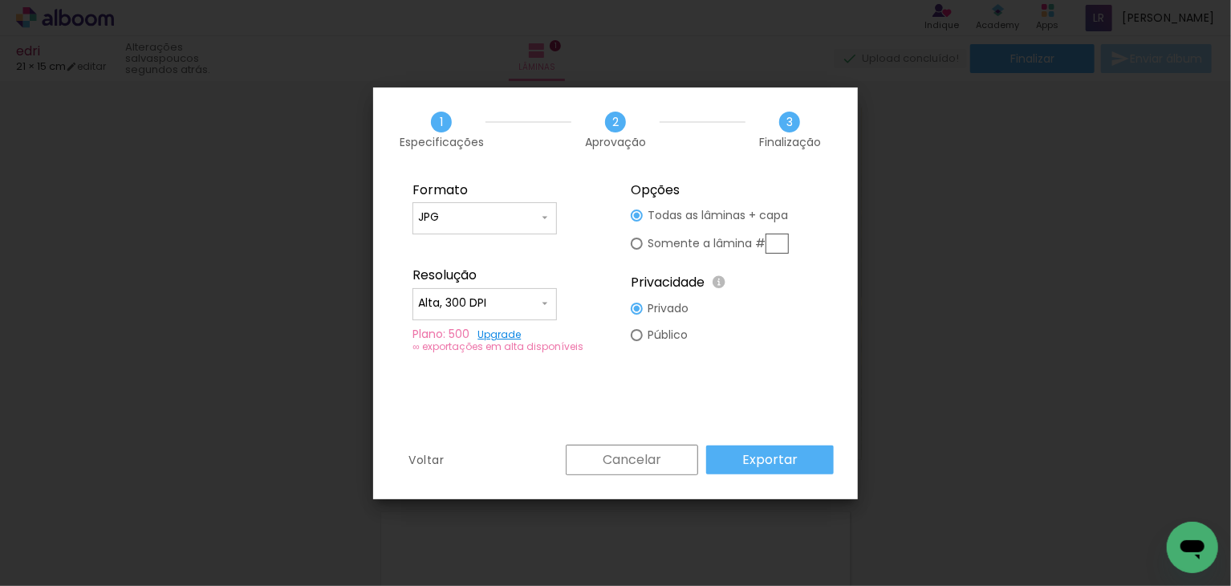
click at [0, 0] on slot "Exportar" at bounding box center [0, 0] width 0 height 0
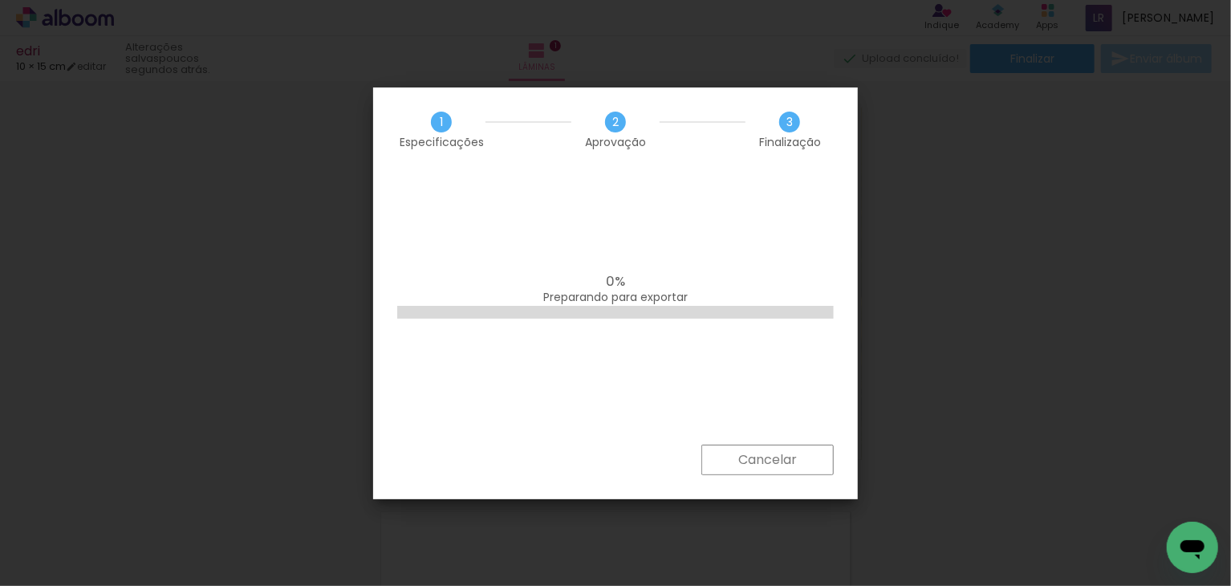
scroll to position [0, 0]
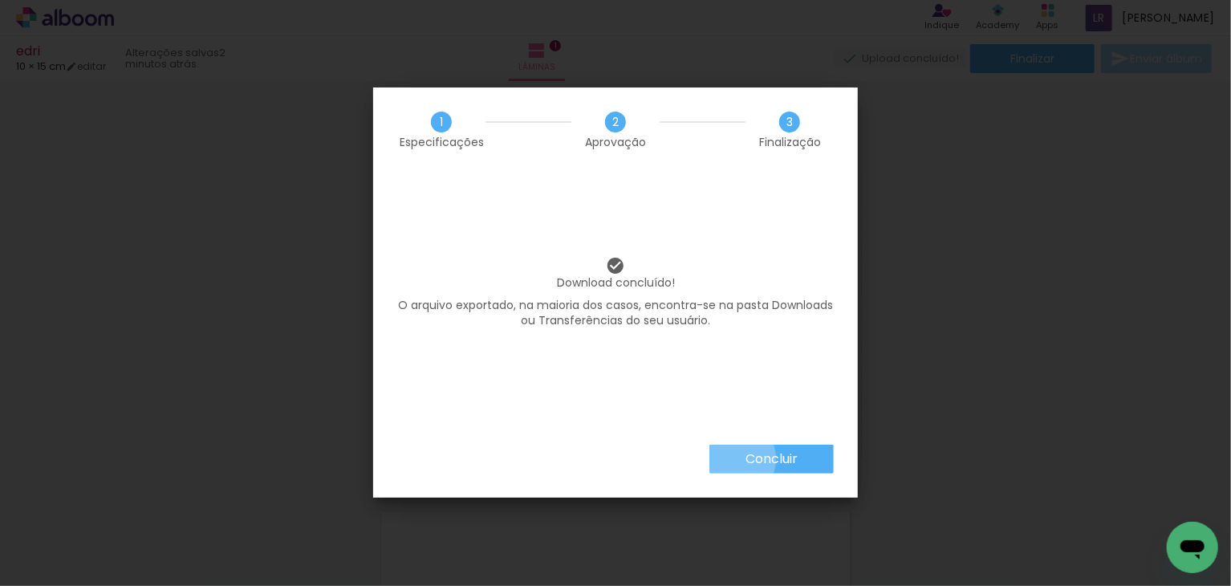
click at [735, 459] on paper-button "Concluir" at bounding box center [771, 458] width 124 height 29
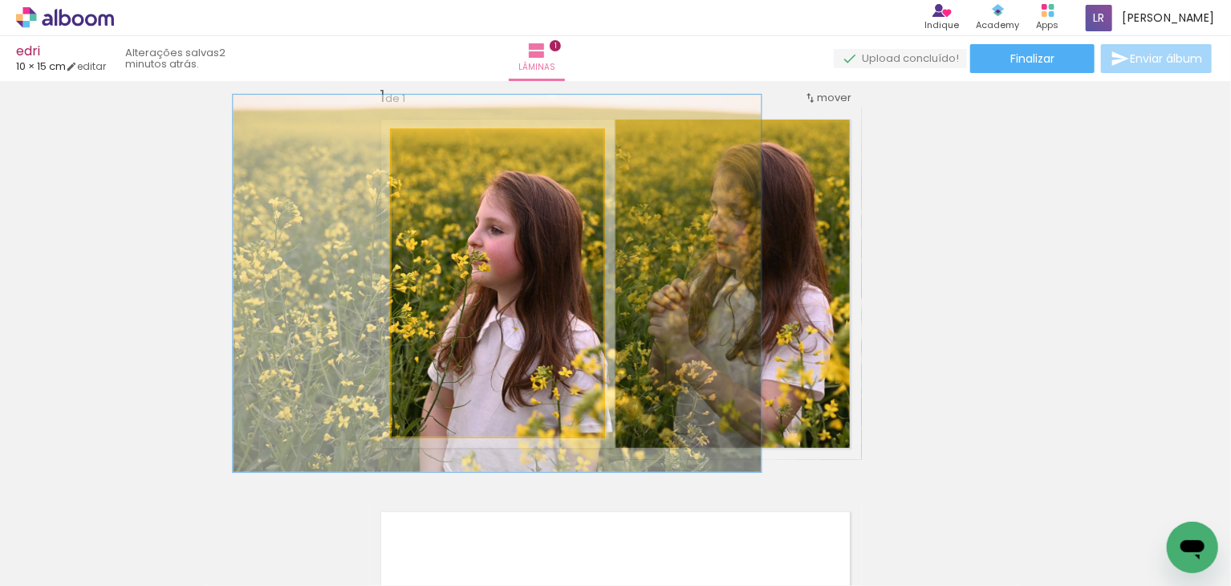
drag, startPoint x: 427, startPoint y: 151, endPoint x: 440, endPoint y: 151, distance: 12.8
click at [440, 151] on div at bounding box center [442, 147] width 26 height 26
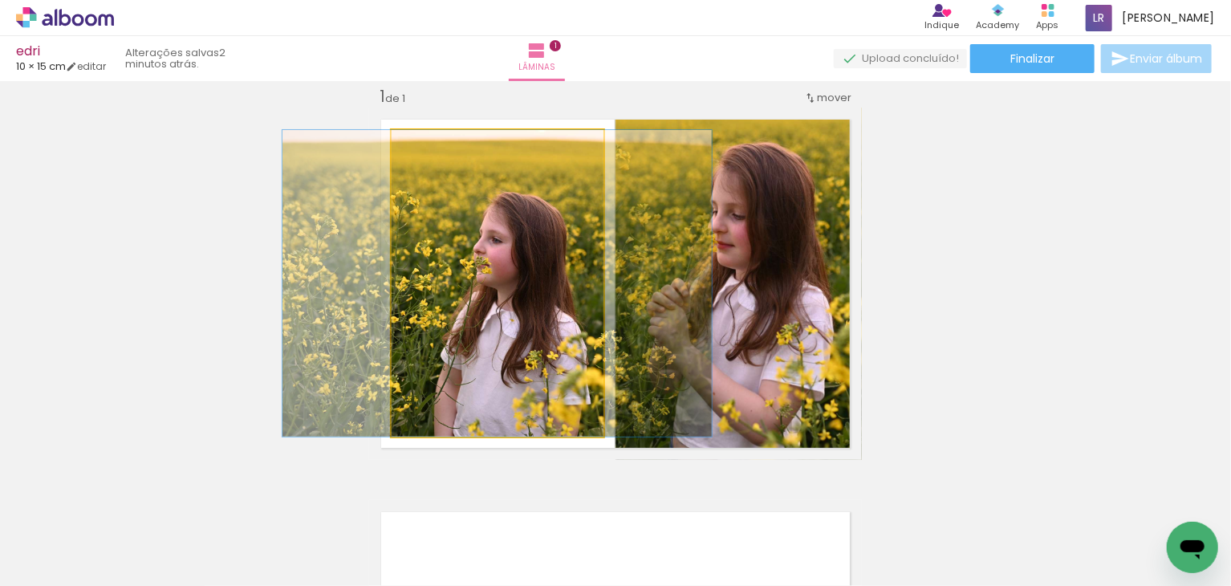
drag, startPoint x: 432, startPoint y: 148, endPoint x: 414, endPoint y: 150, distance: 18.5
type paper-slider "100"
click at [416, 150] on div at bounding box center [429, 147] width 26 height 26
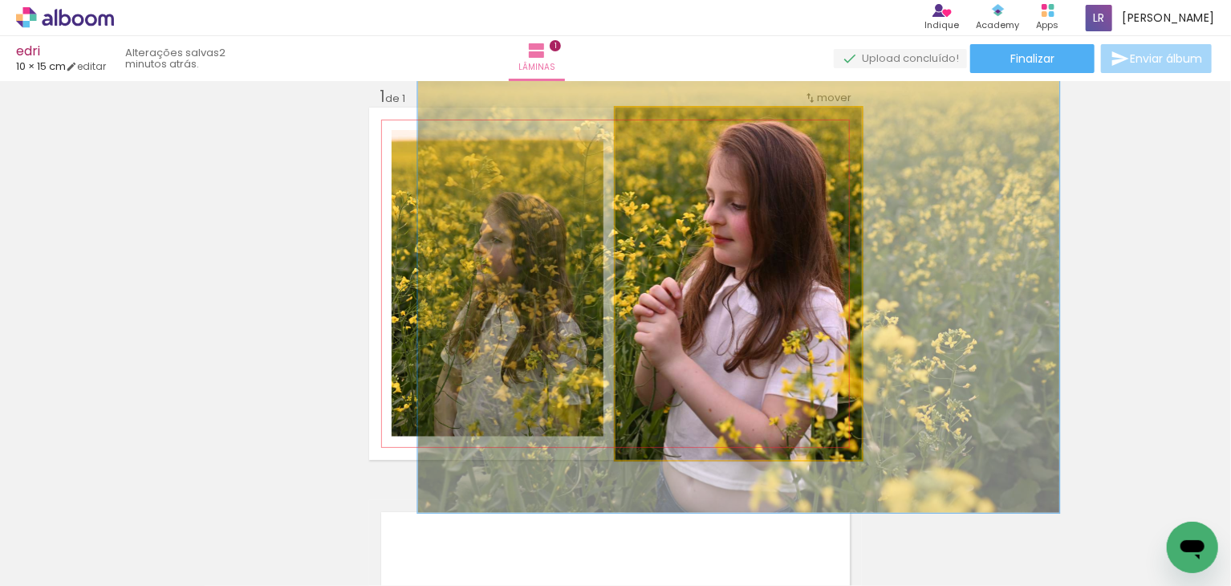
drag, startPoint x: 658, startPoint y: 126, endPoint x: 667, endPoint y: 126, distance: 9.6
click at [667, 126] on div at bounding box center [671, 124] width 14 height 14
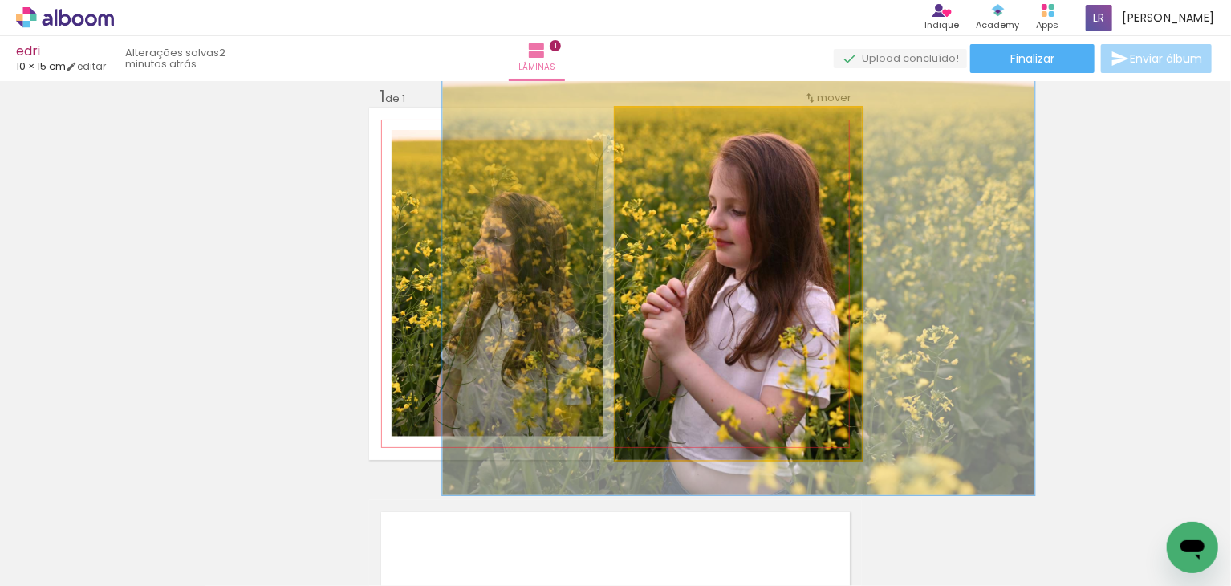
type paper-slider "120"
click at [661, 127] on div at bounding box center [666, 124] width 14 height 14
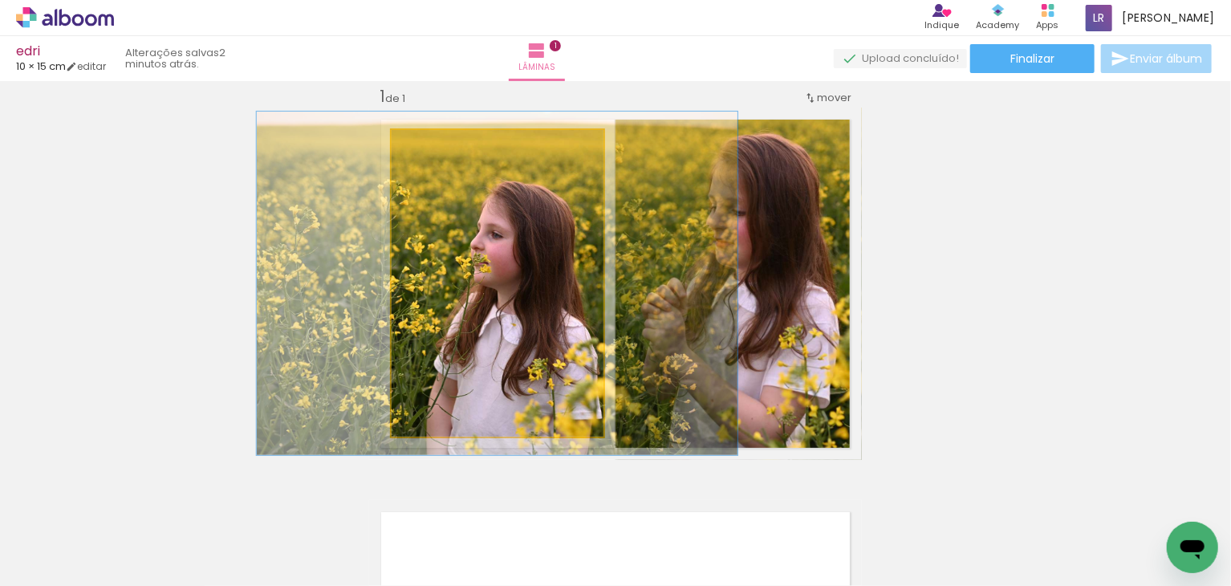
type paper-slider "112"
click at [433, 148] on div at bounding box center [436, 147] width 26 height 26
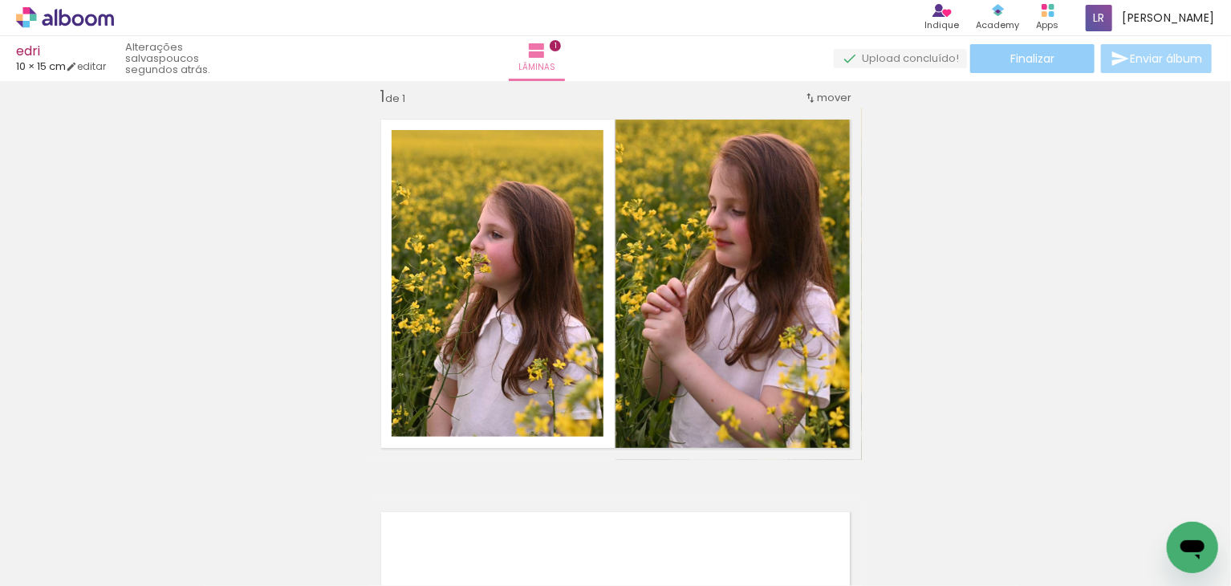
click at [1058, 55] on paper-button "Finalizar" at bounding box center [1032, 58] width 124 height 29
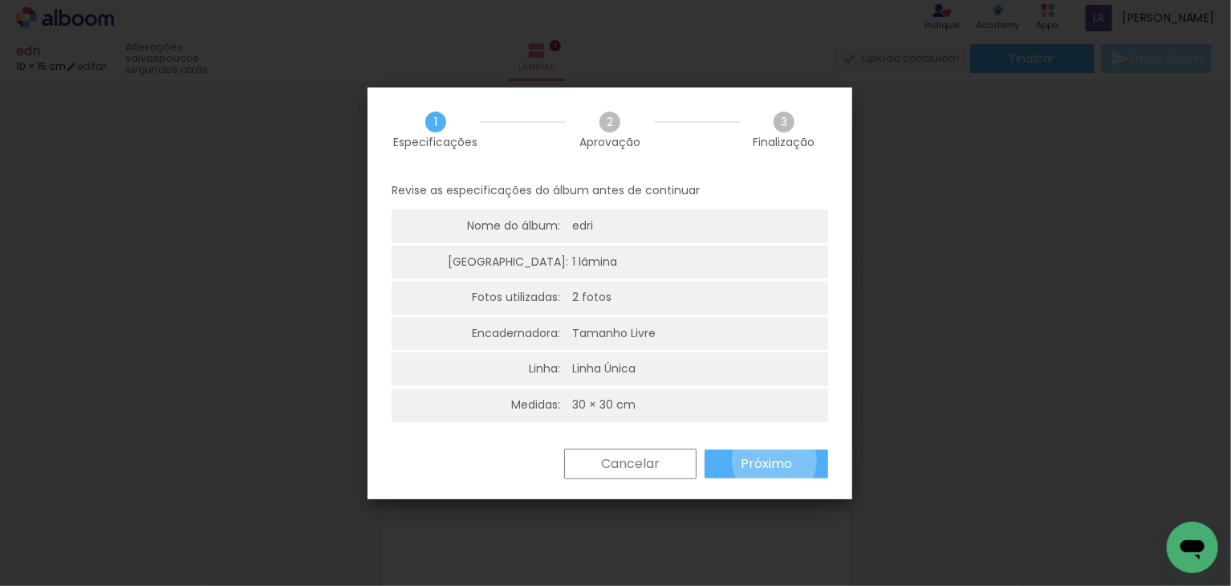
click at [0, 0] on slot "Próximo" at bounding box center [0, 0] width 0 height 0
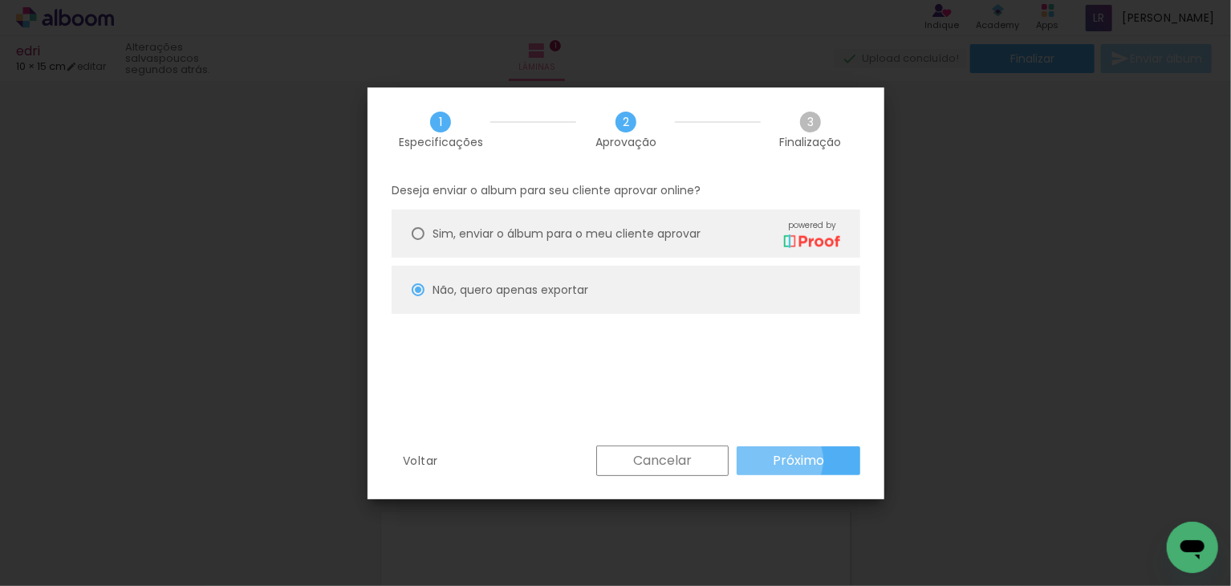
click at [0, 0] on slot "Próximo" at bounding box center [0, 0] width 0 height 0
type input "Alta, 300 DPI"
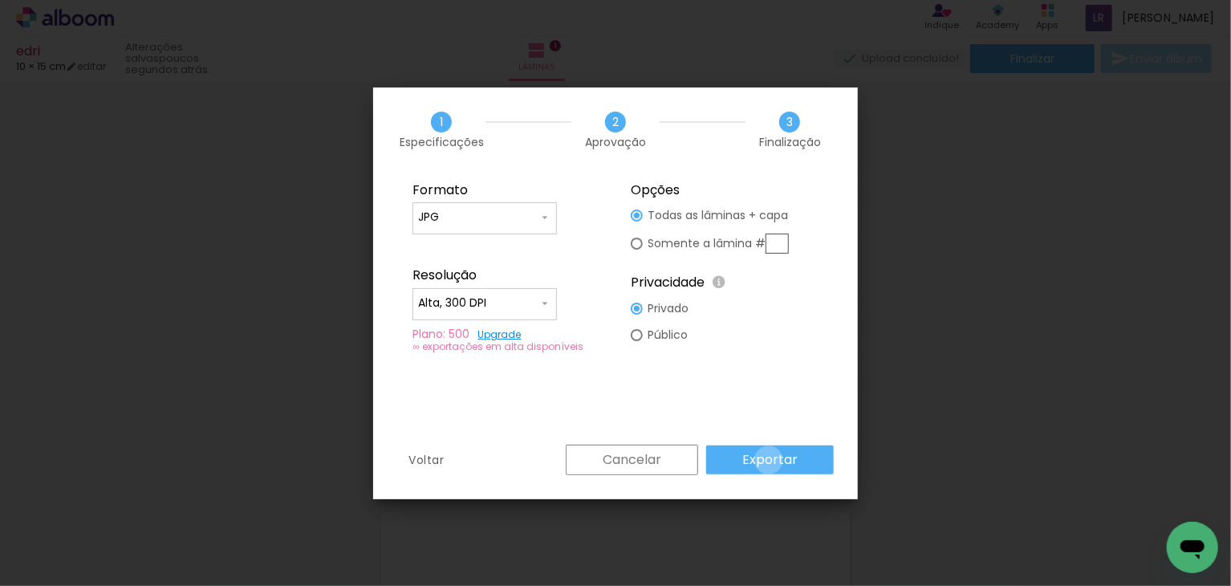
click at [0, 0] on slot "Exportar" at bounding box center [0, 0] width 0 height 0
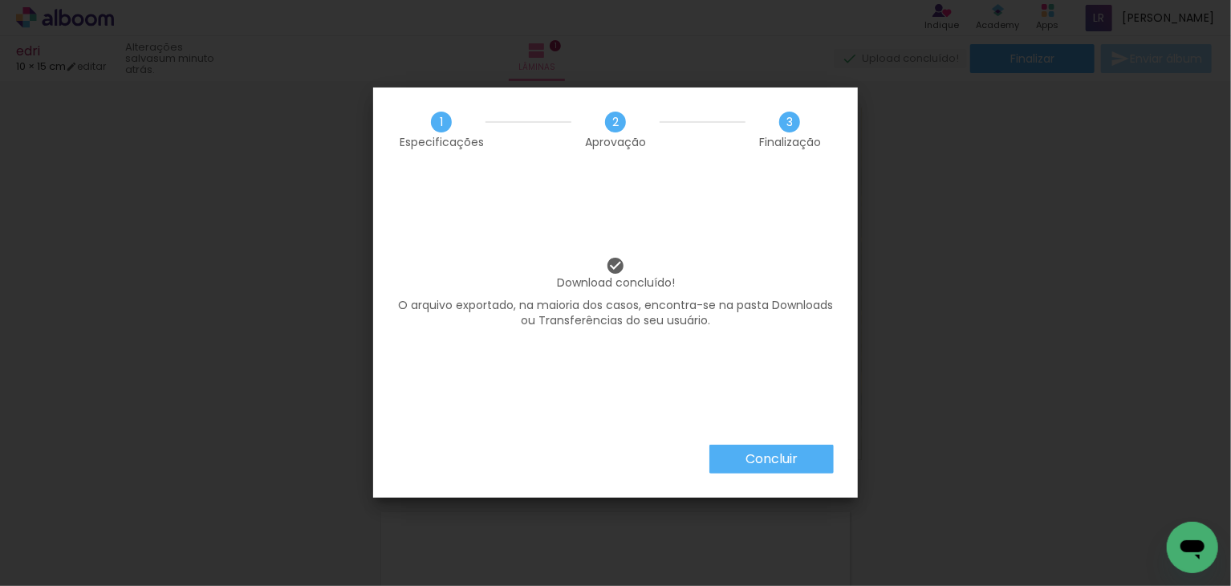
click at [0, 0] on slot "Concluir" at bounding box center [0, 0] width 0 height 0
